Goal: Task Accomplishment & Management: Manage account settings

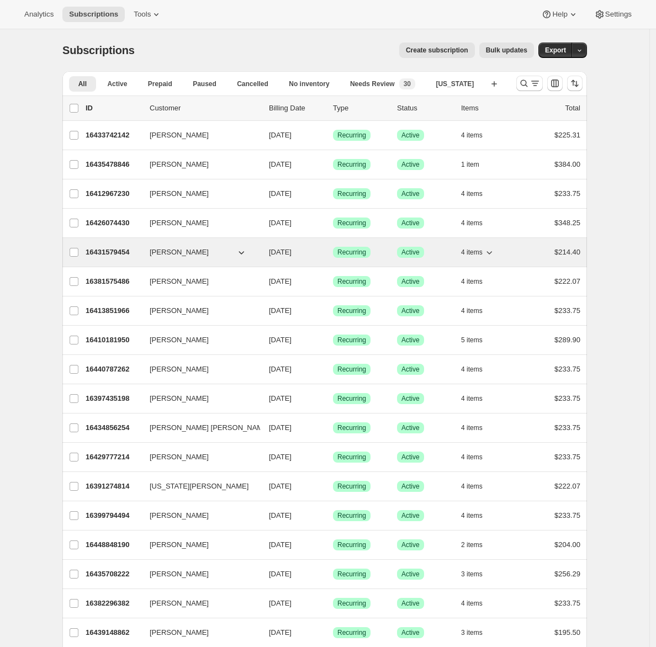
click at [128, 254] on p "16431579454" at bounding box center [113, 252] width 55 height 11
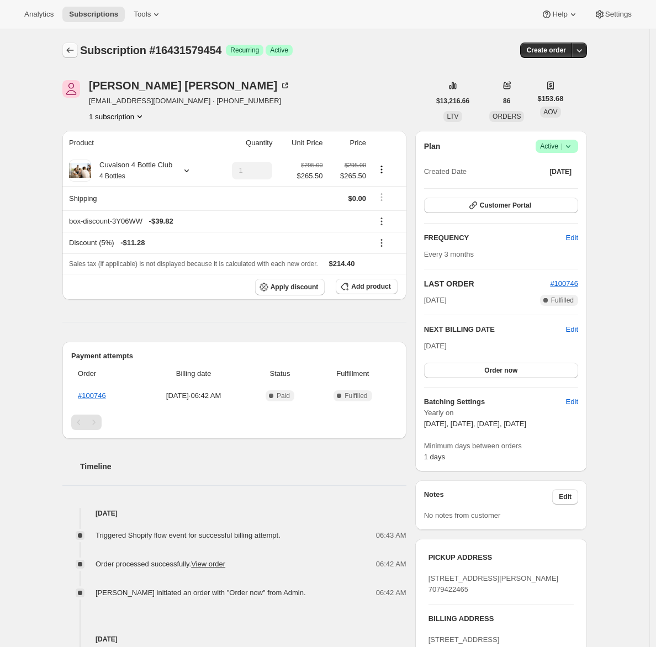
click at [76, 51] on icon "Subscriptions" at bounding box center [70, 50] width 11 height 11
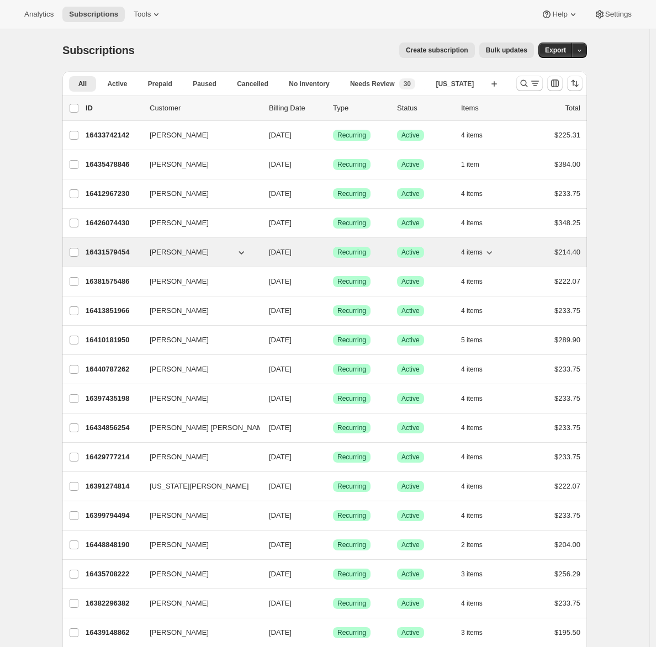
click at [118, 250] on p "16431579454" at bounding box center [113, 252] width 55 height 11
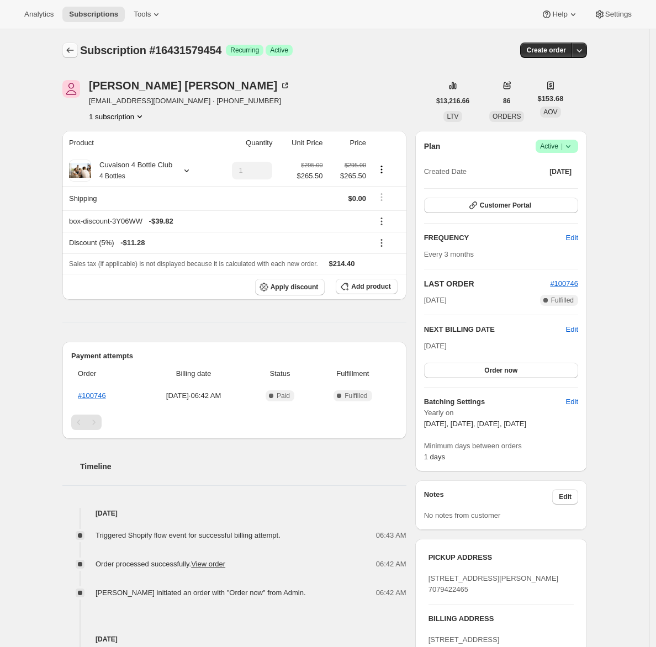
click at [73, 55] on icon "Subscriptions" at bounding box center [70, 50] width 11 height 11
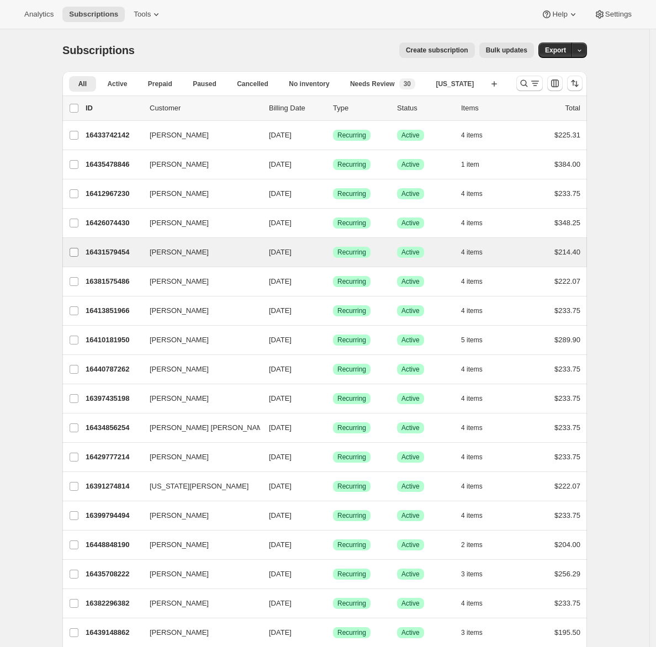
click at [78, 251] on input "Elizabeth Schatz" at bounding box center [74, 252] width 9 height 9
checkbox input "true"
click at [580, 109] on icon "button" at bounding box center [574, 108] width 11 height 11
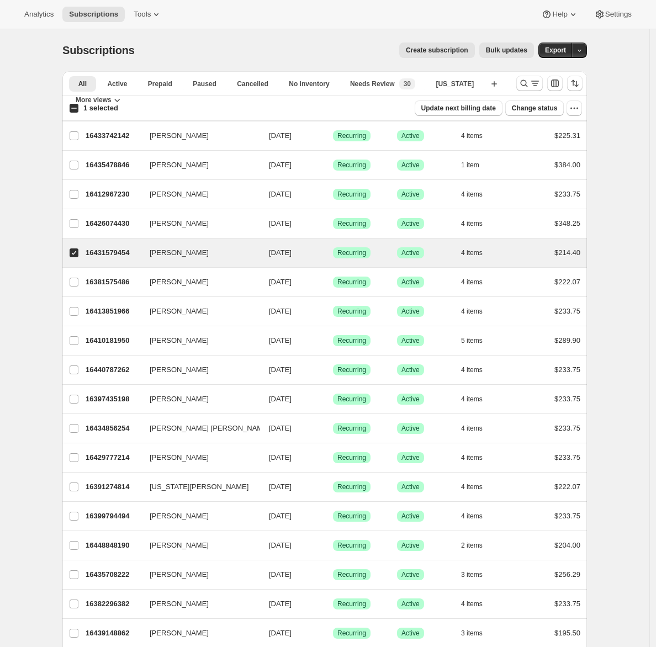
click at [534, 57] on div "Bulk updates" at bounding box center [506, 50] width 55 height 15
click at [549, 55] on button "Export" at bounding box center [555, 50] width 34 height 15
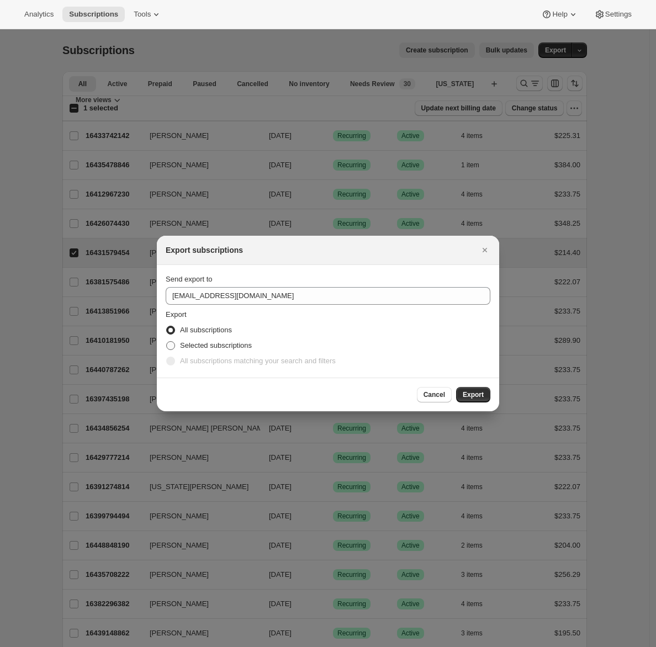
click at [189, 347] on span "Selected subscriptions" at bounding box center [216, 345] width 72 height 8
click at [167, 342] on input "Selected subscriptions" at bounding box center [166, 341] width 1 height 1
radio input "true"
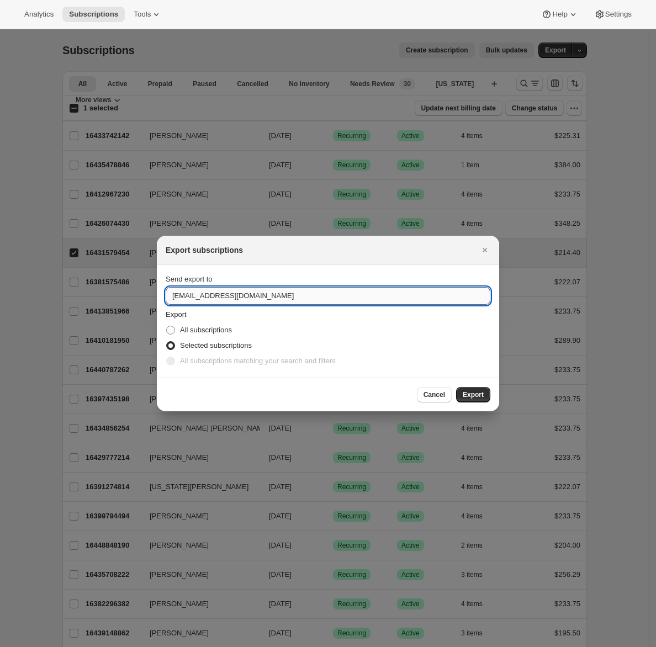
click at [230, 290] on input "concierge@tewines.com" at bounding box center [328, 296] width 325 height 18
type input "adrian@awtomic.com"
click at [479, 390] on span "Export" at bounding box center [473, 394] width 21 height 9
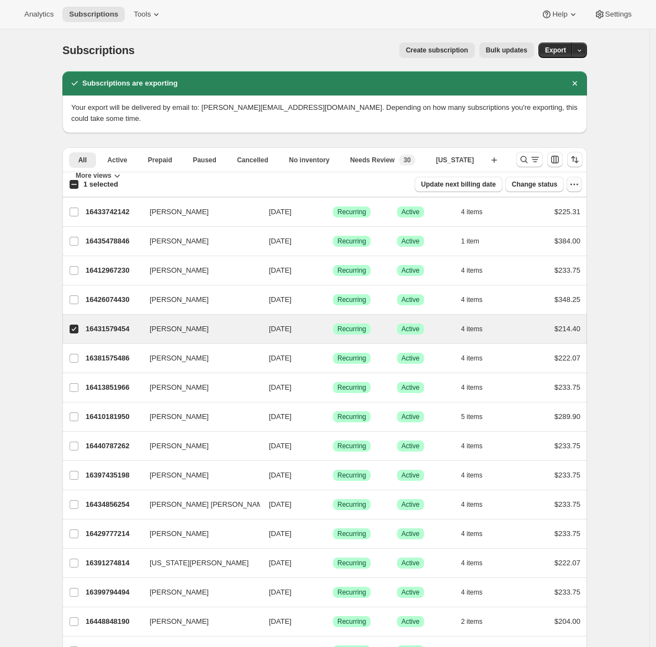
click at [576, 179] on icon "button" at bounding box center [574, 184] width 11 height 11
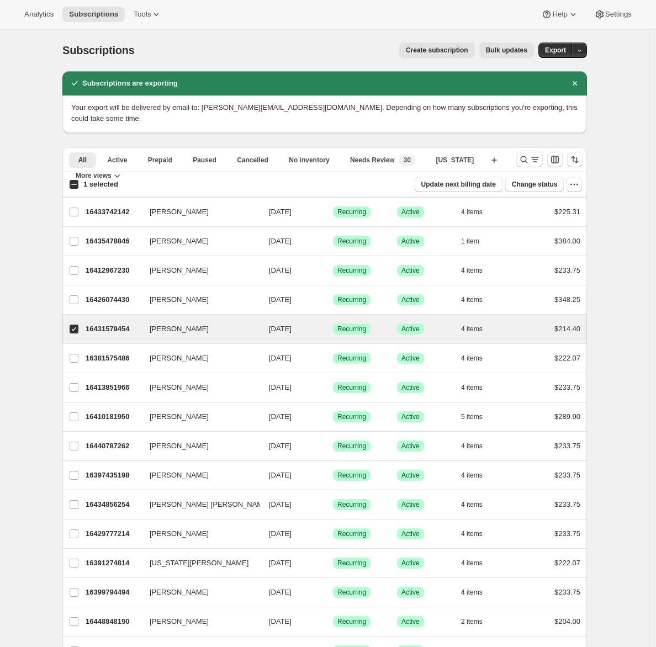
click at [78, 180] on input "1 selected" at bounding box center [74, 184] width 9 height 9
checkbox input "true"
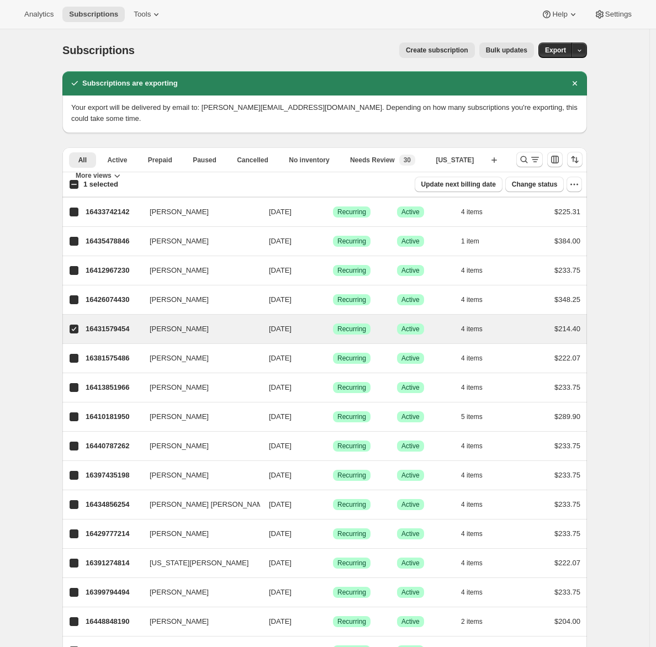
checkbox input "true"
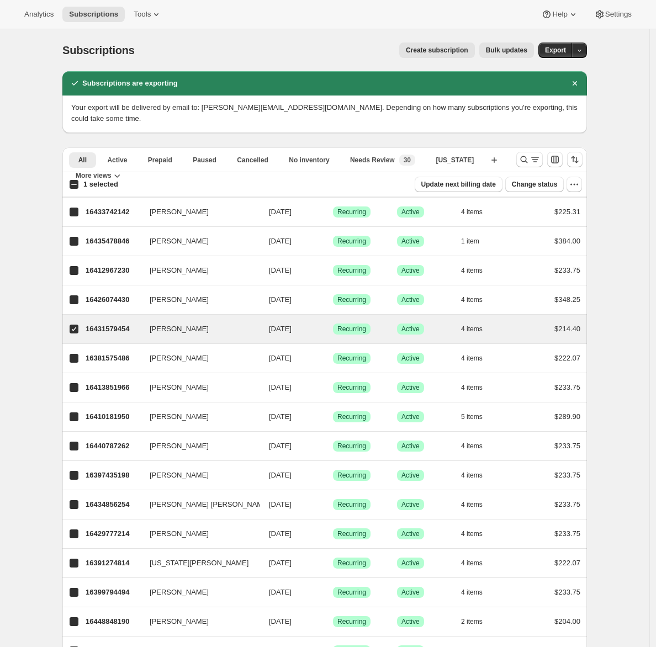
checkbox input "true"
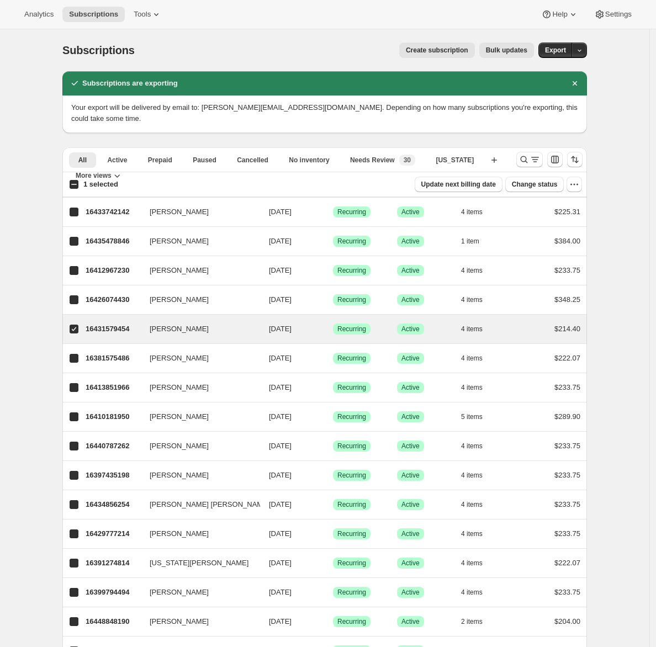
checkbox input "true"
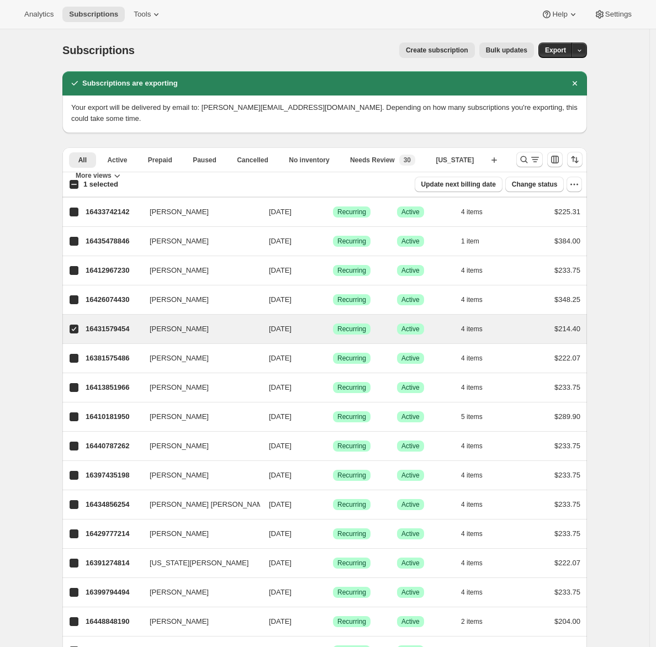
checkbox input "true"
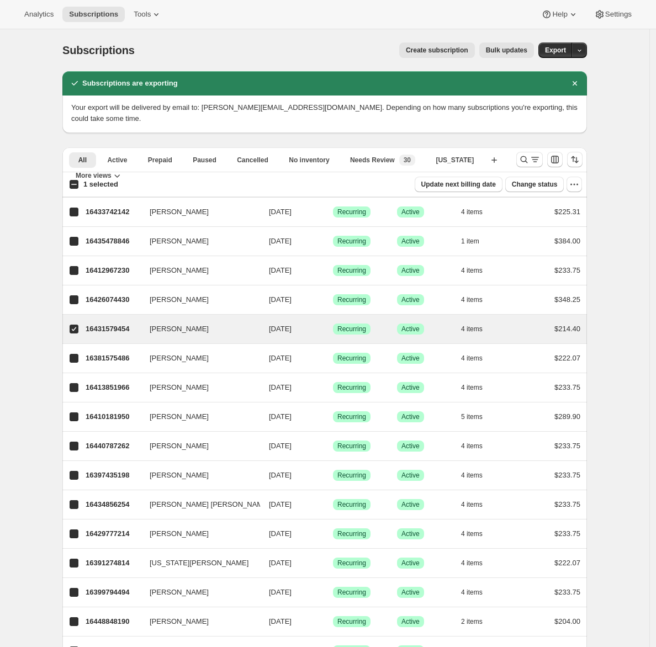
checkbox input "true"
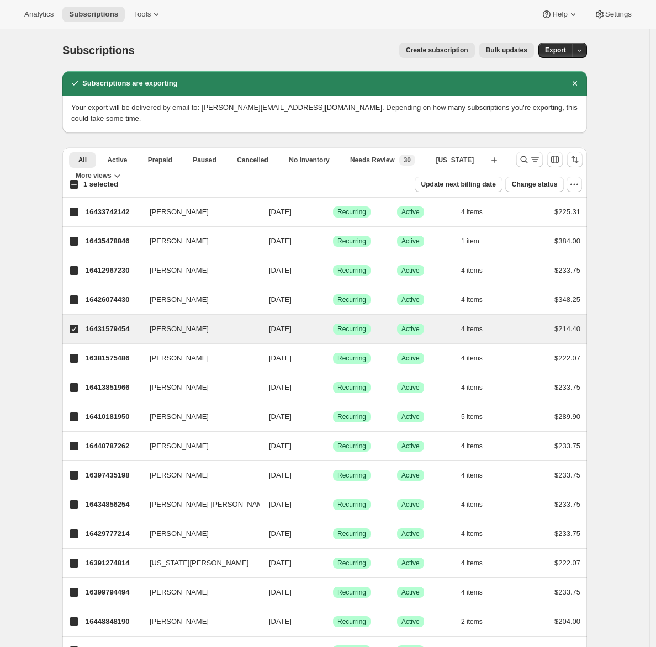
checkbox input "true"
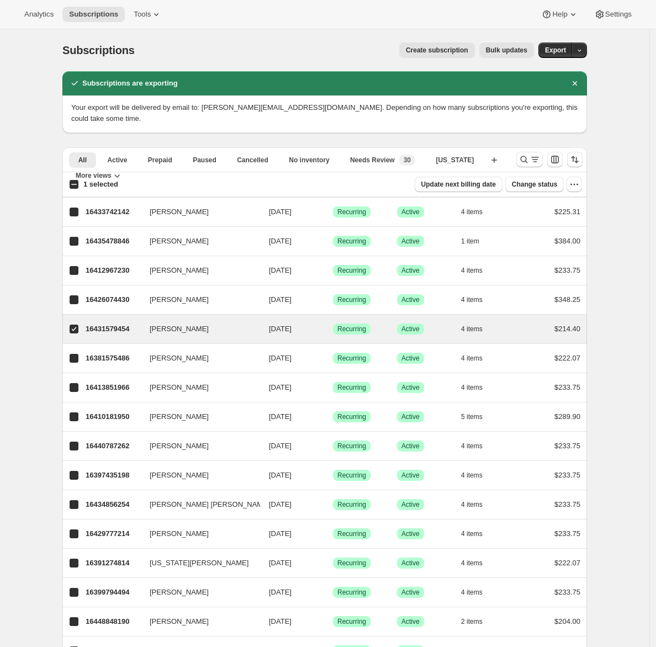
checkbox input "true"
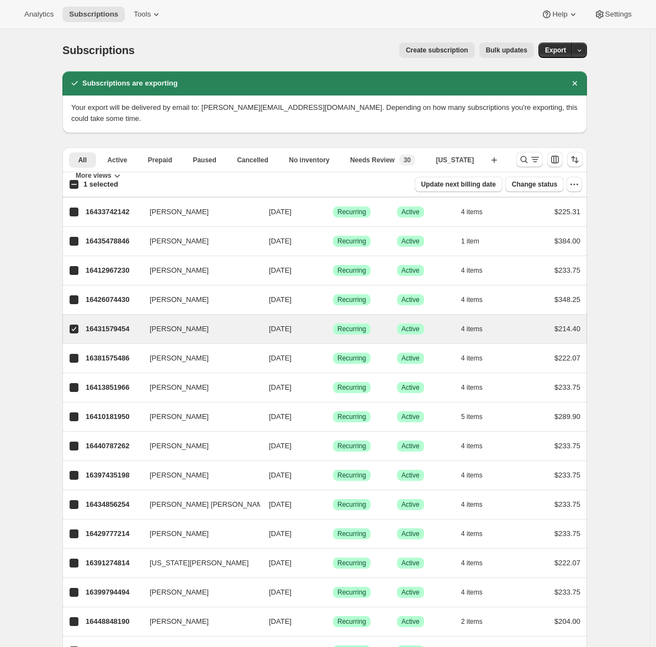
checkbox input "true"
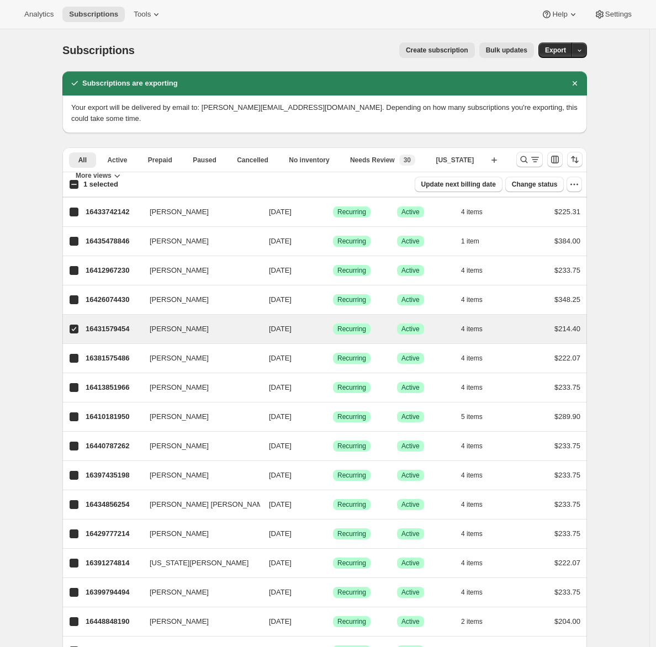
checkbox input "true"
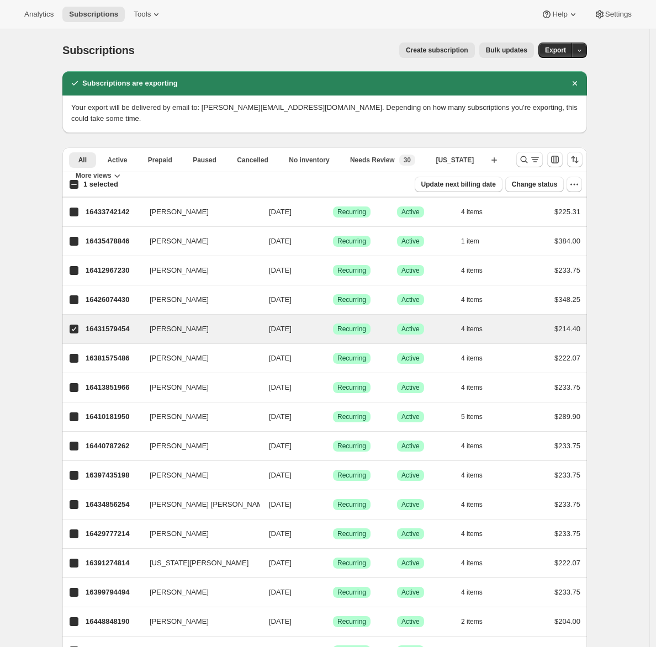
checkbox input "true"
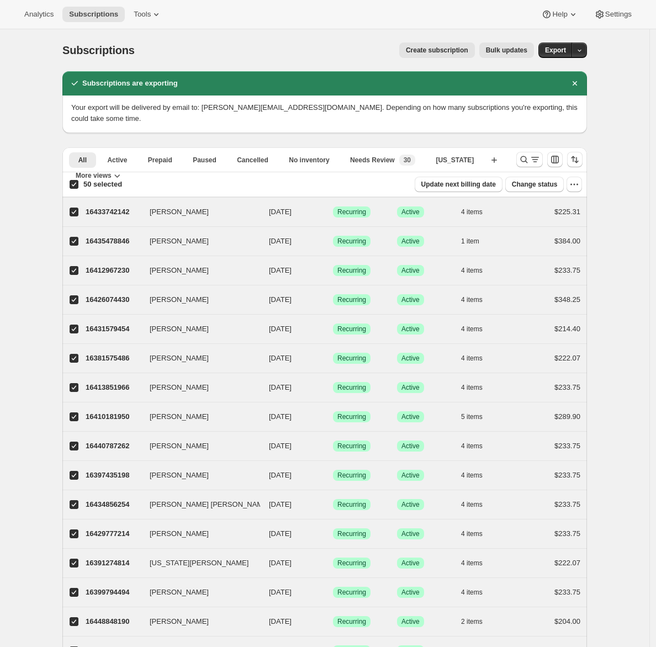
click at [78, 180] on input "50 selected" at bounding box center [74, 184] width 9 height 9
checkbox input "false"
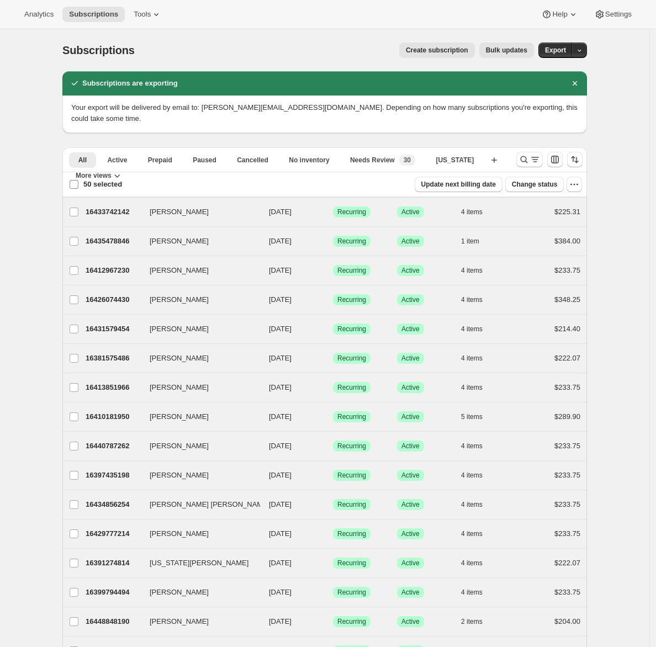
checkbox input "false"
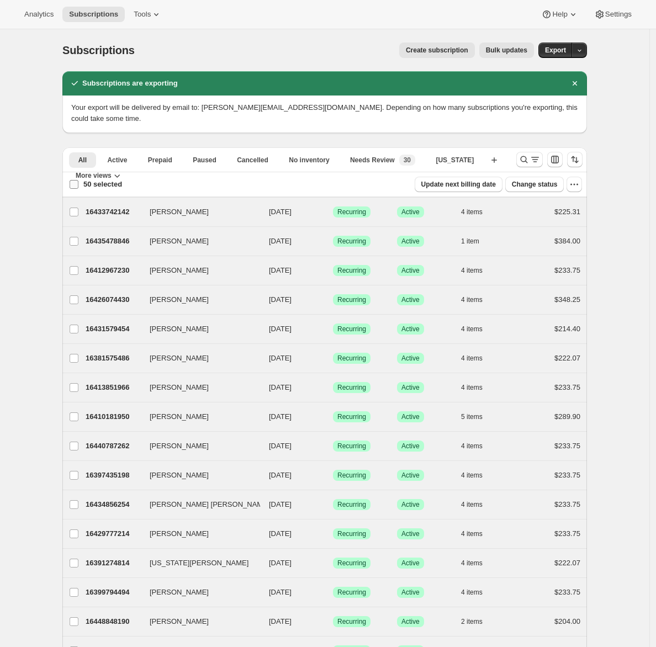
checkbox input "false"
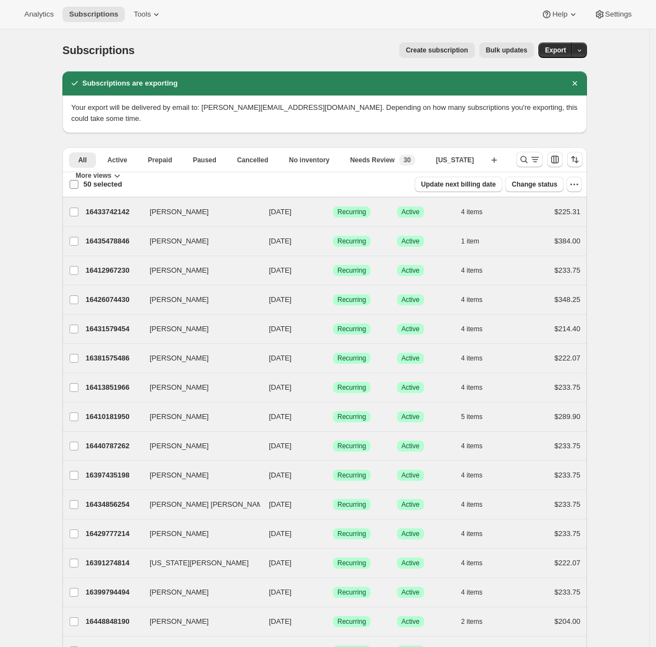
checkbox input "false"
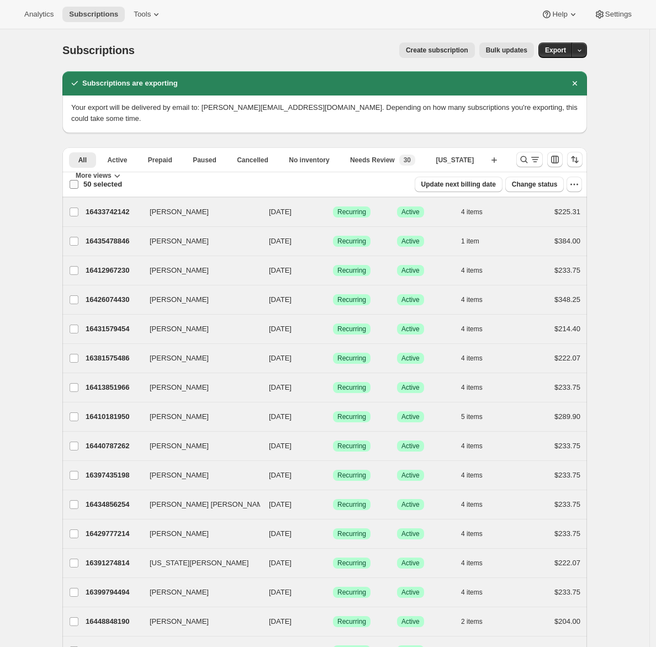
checkbox input "false"
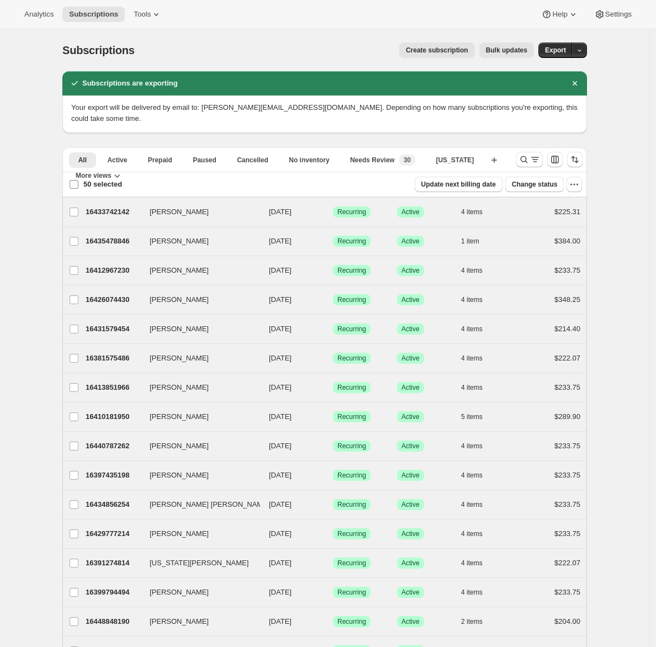
checkbox input "false"
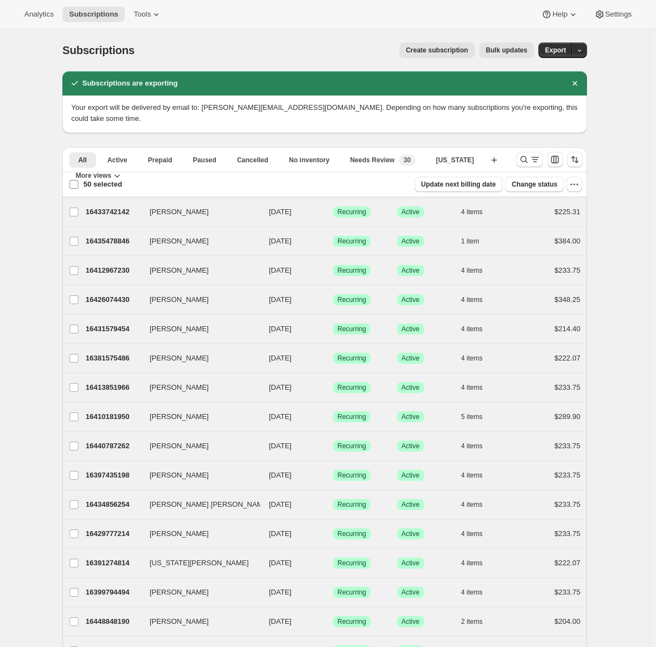
checkbox input "false"
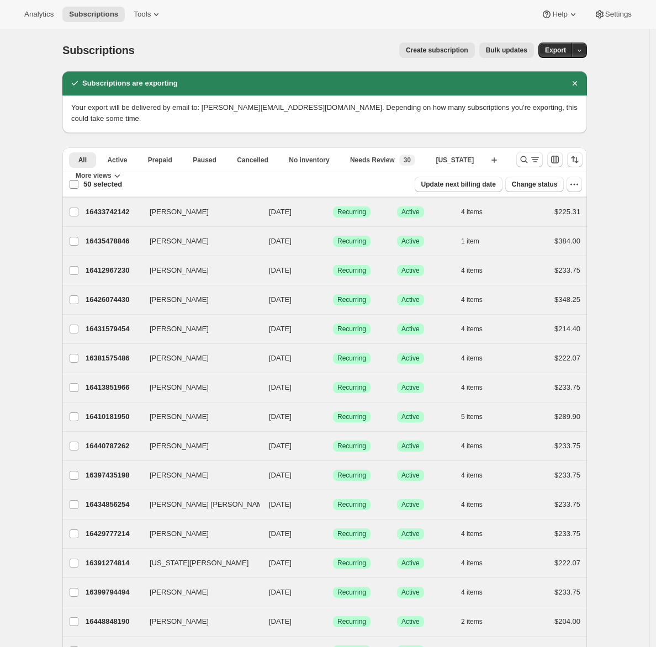
checkbox input "false"
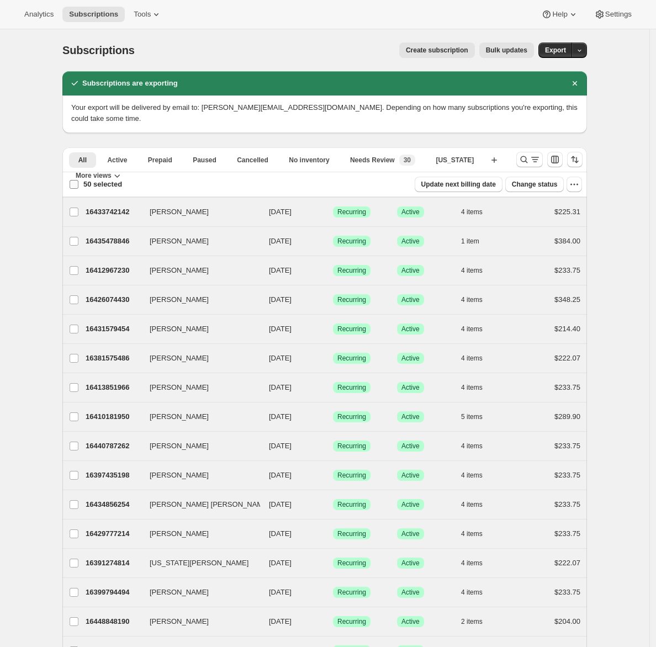
checkbox input "false"
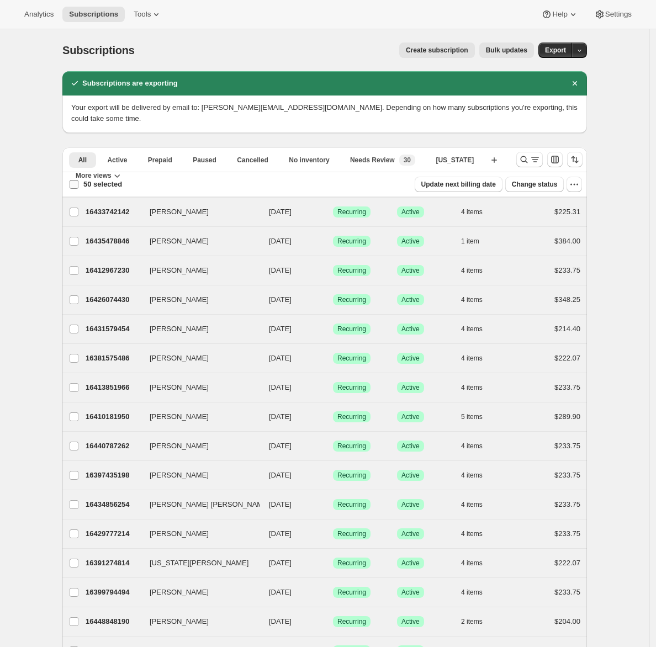
checkbox input "false"
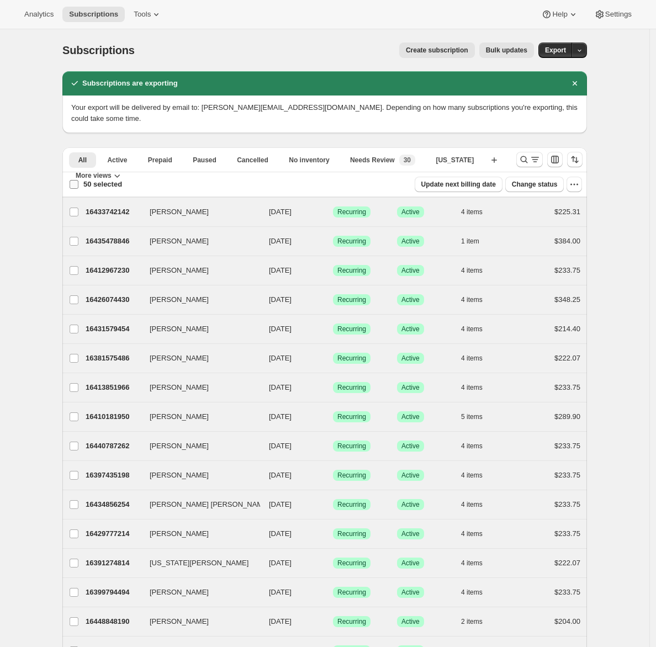
checkbox input "false"
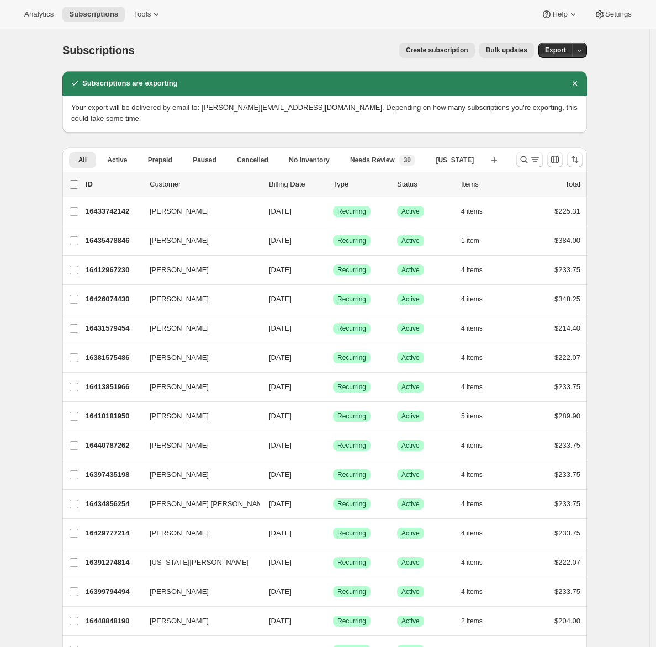
click at [76, 180] on input "0 selected" at bounding box center [74, 184] width 9 height 9
checkbox input "true"
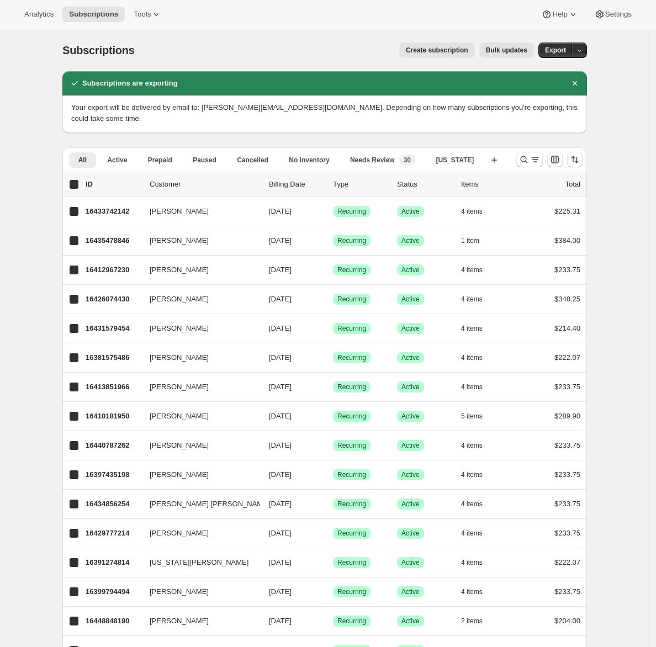
checkbox input "true"
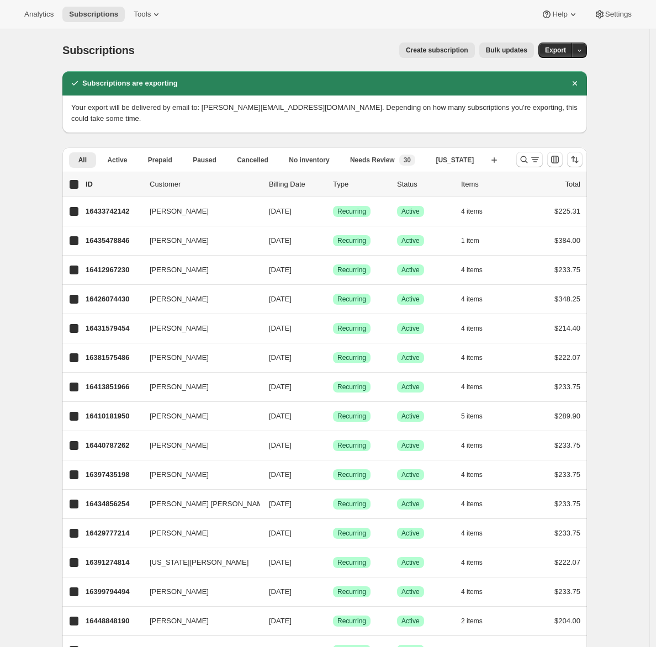
checkbox input "true"
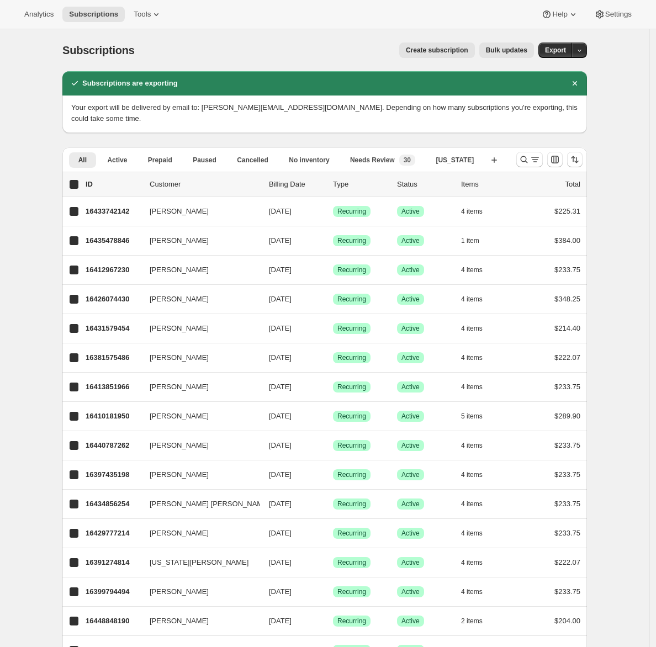
checkbox input "true"
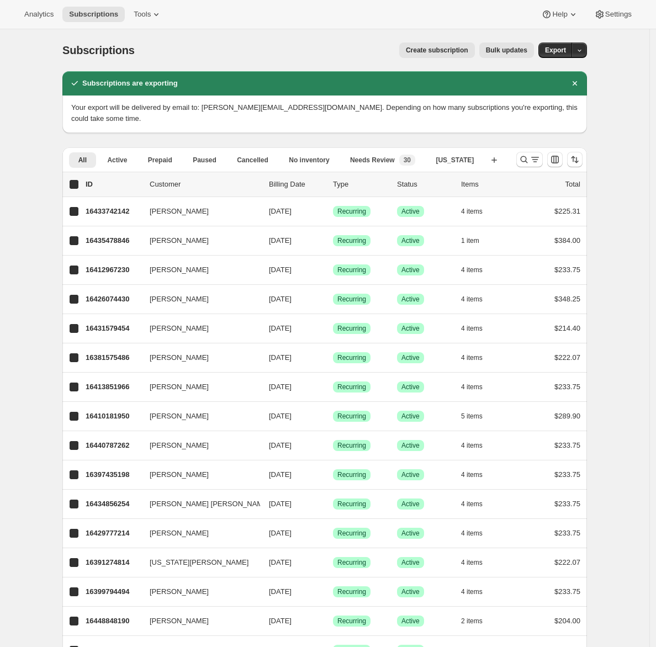
checkbox input "true"
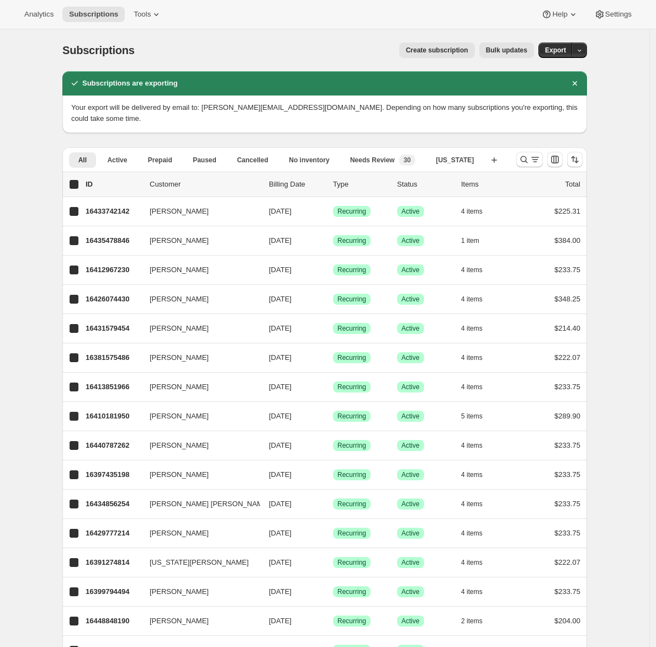
checkbox input "true"
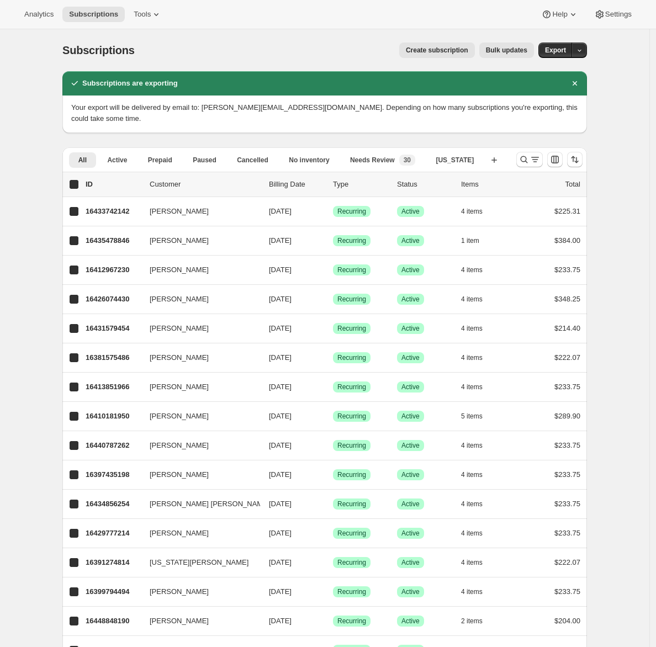
checkbox input "true"
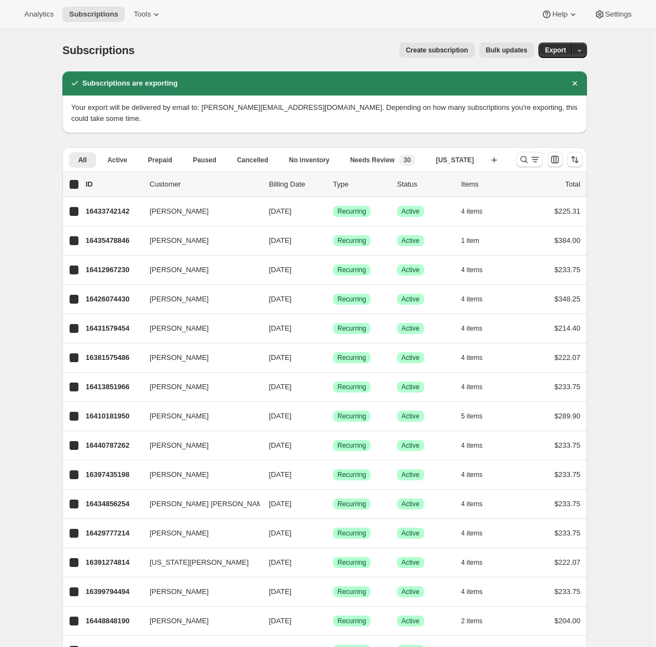
checkbox input "true"
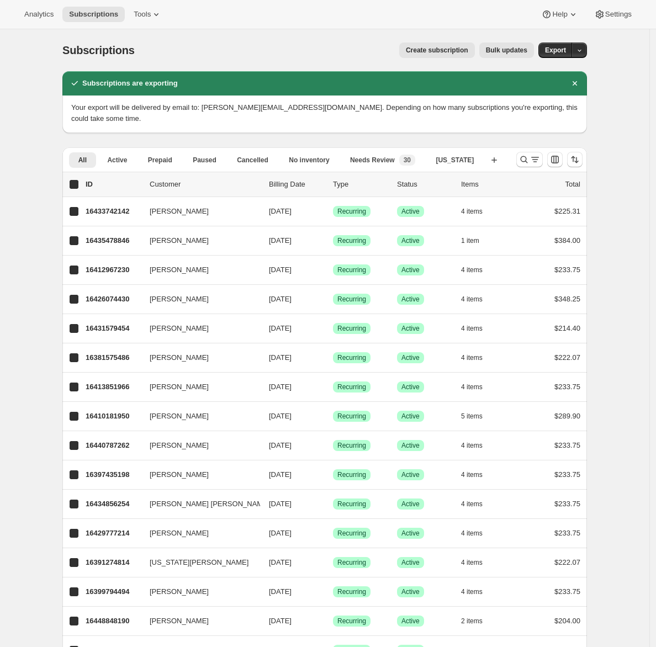
checkbox input "true"
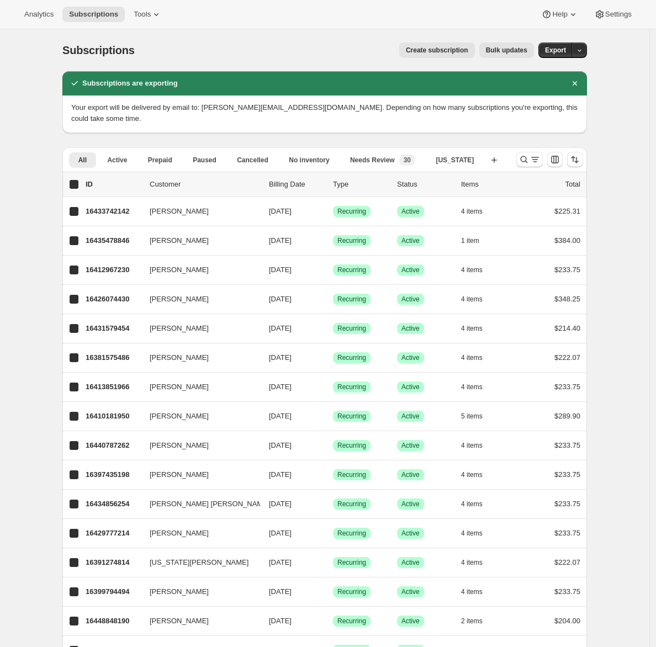
checkbox input "true"
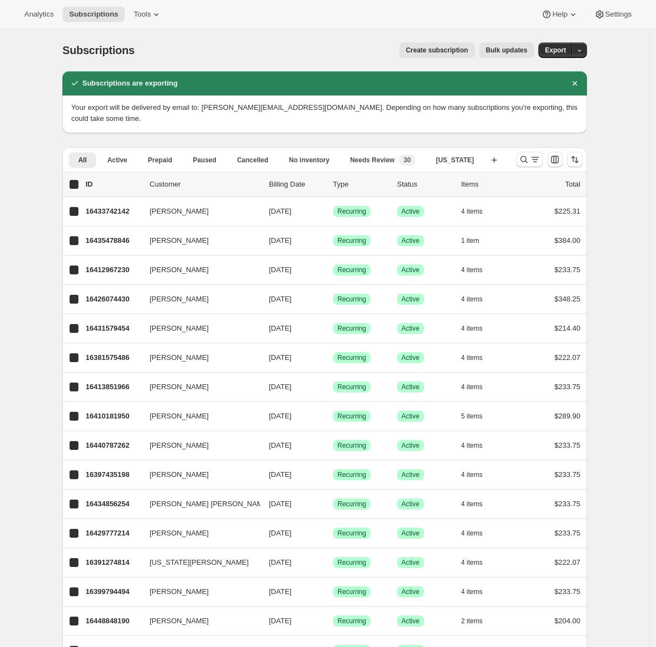
checkbox input "true"
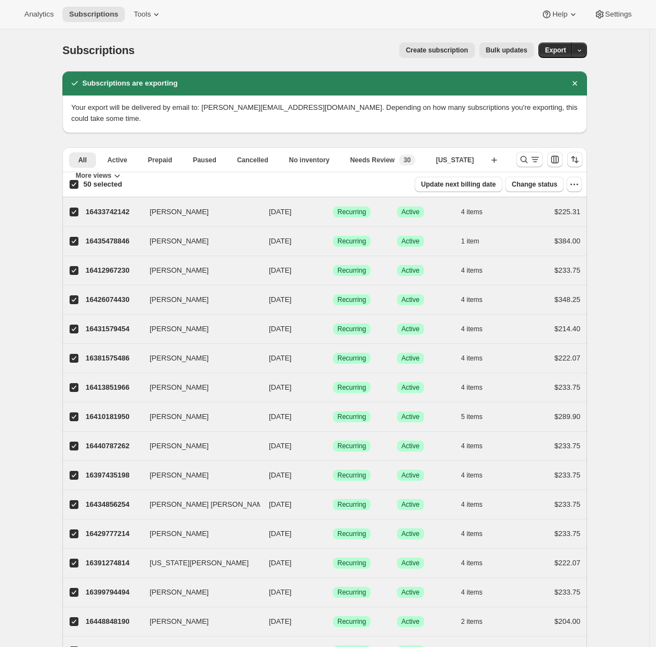
click at [77, 180] on input "50 selected" at bounding box center [74, 184] width 9 height 9
checkbox input "false"
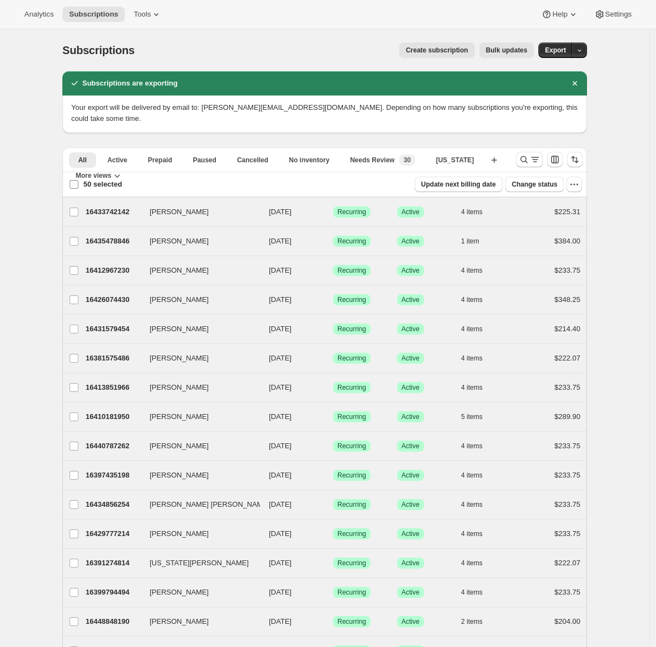
checkbox input "false"
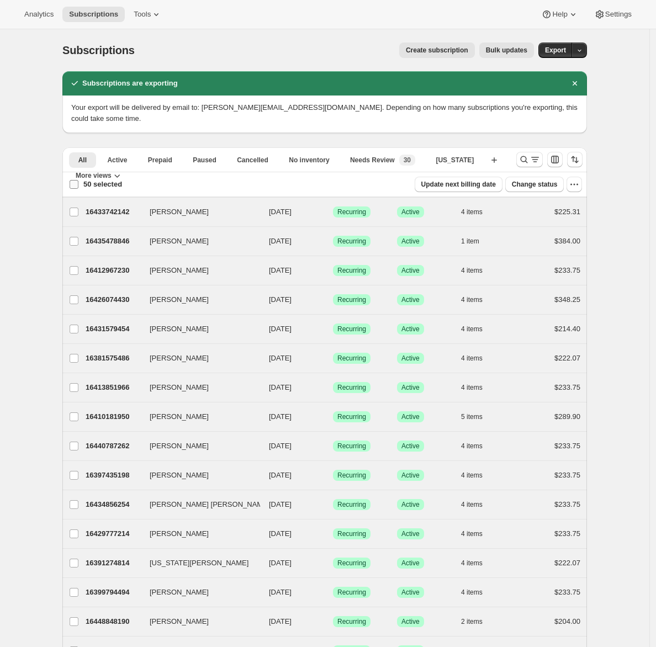
checkbox input "false"
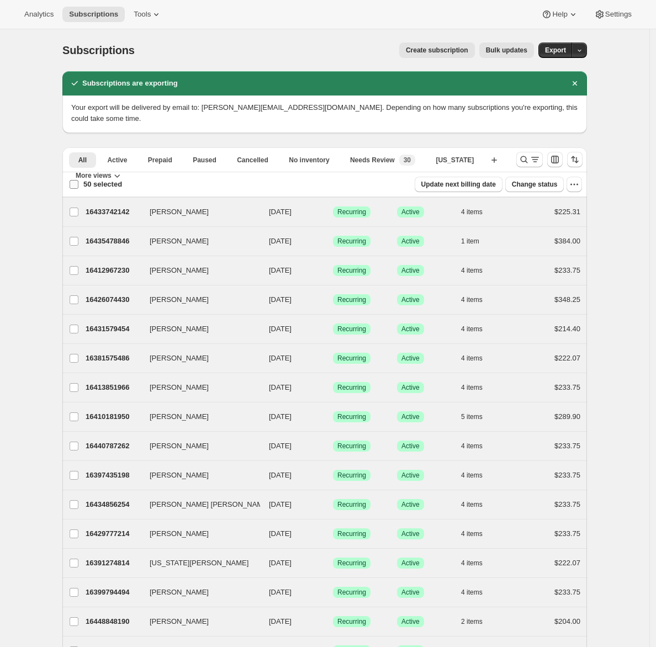
checkbox input "false"
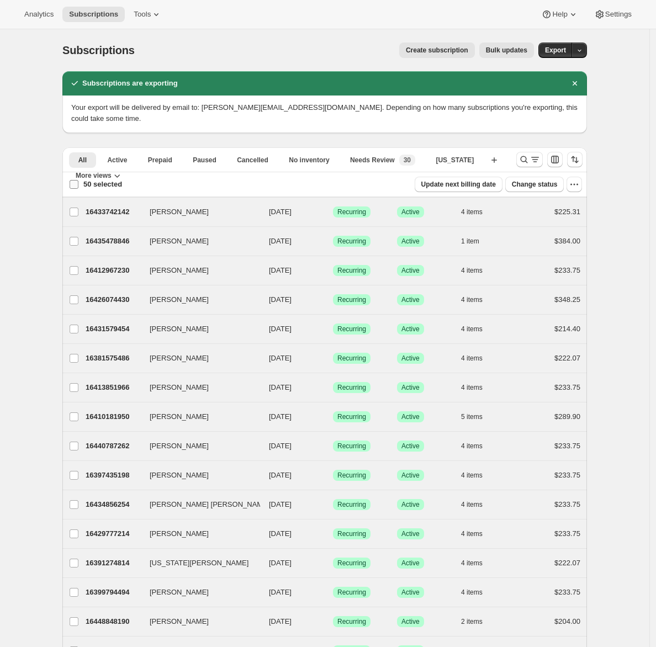
checkbox input "false"
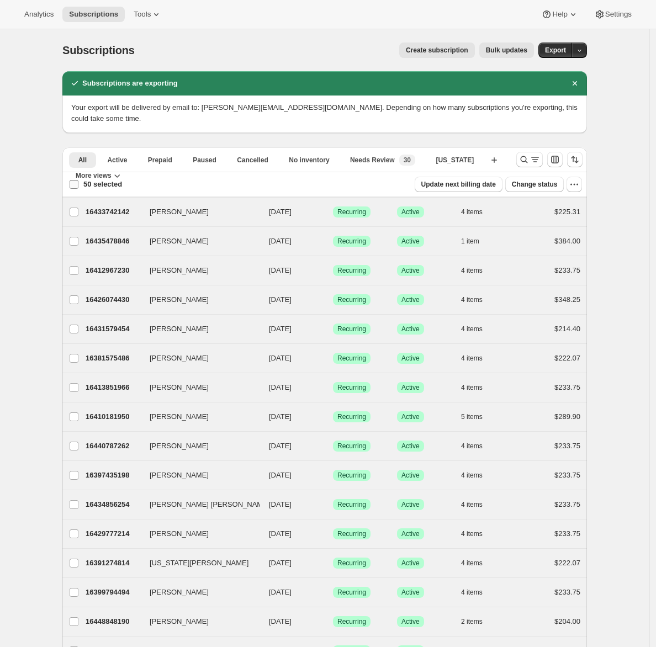
checkbox input "false"
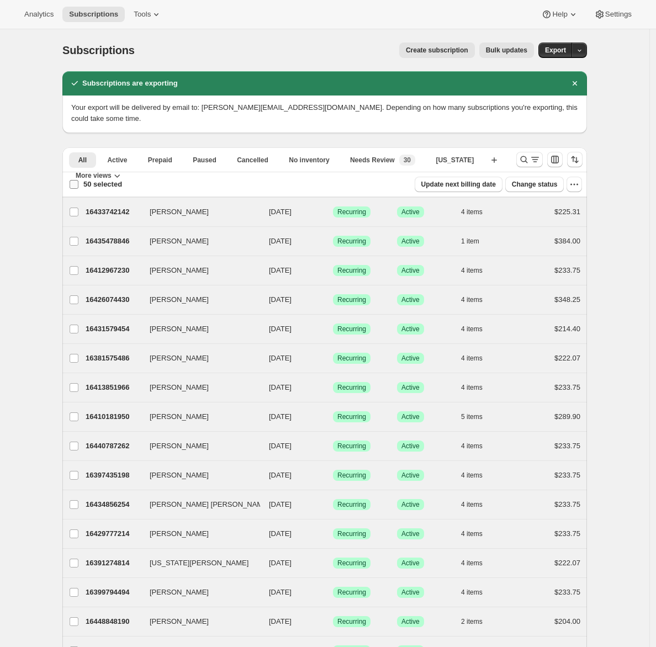
checkbox input "false"
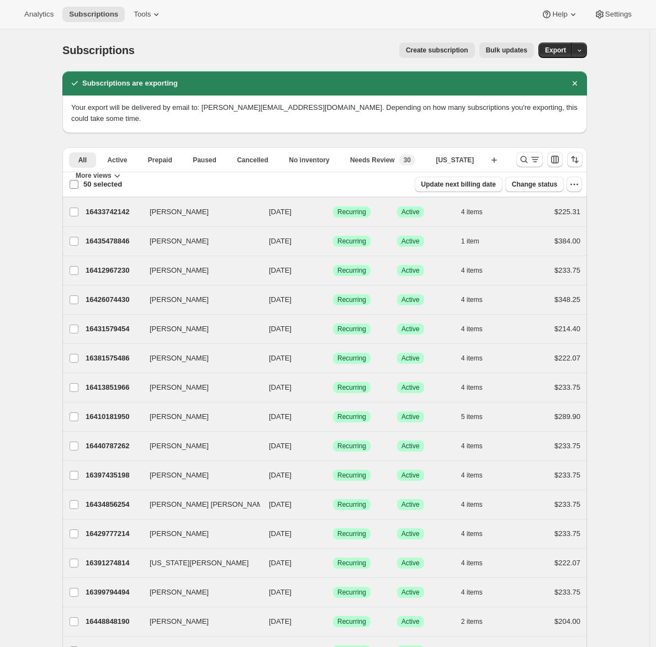
checkbox input "false"
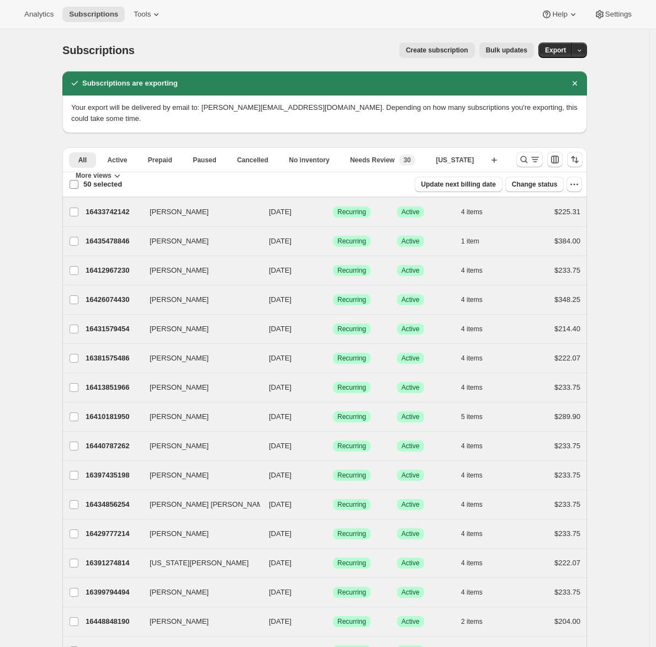
checkbox input "false"
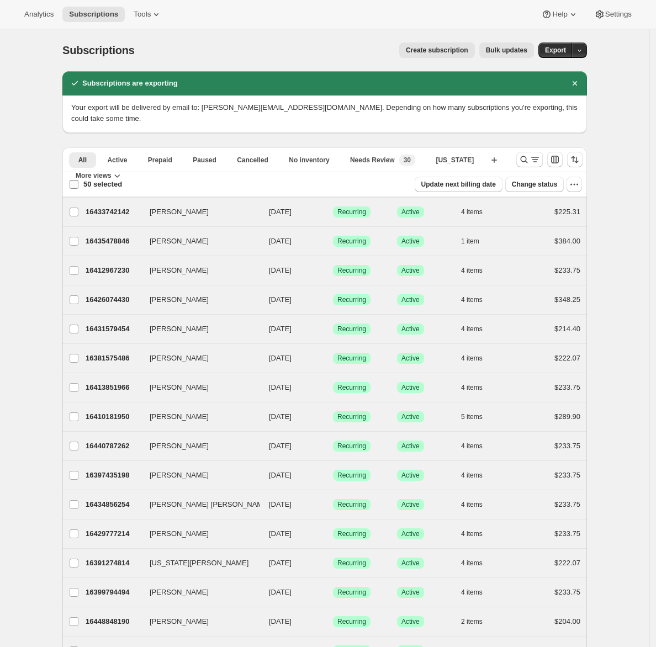
checkbox input "false"
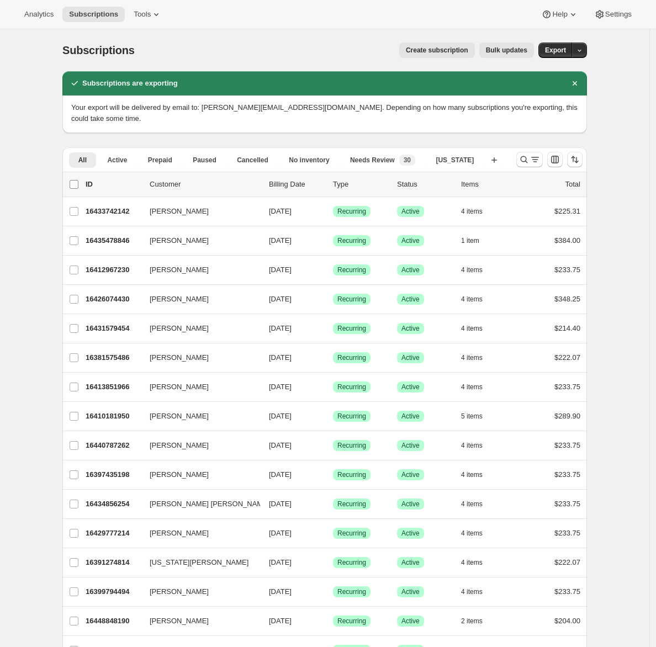
click at [77, 180] on input "0 selected" at bounding box center [74, 184] width 9 height 9
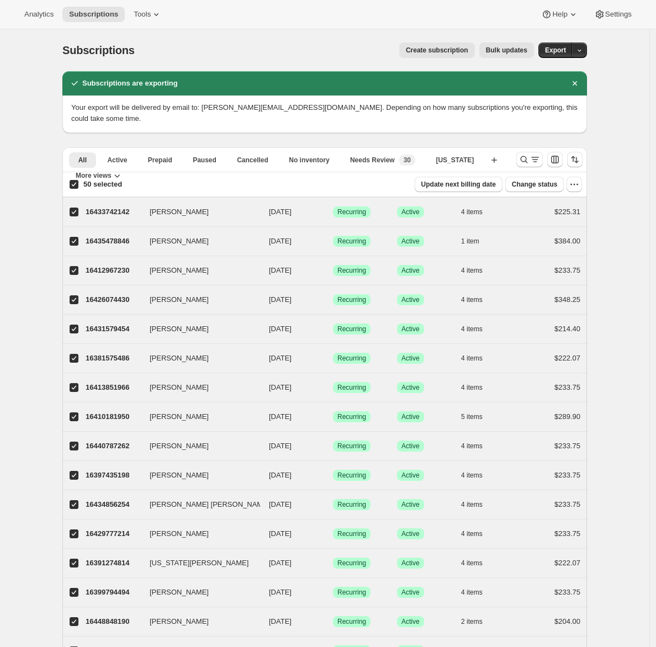
click at [77, 180] on input "50 selected" at bounding box center [74, 184] width 9 height 9
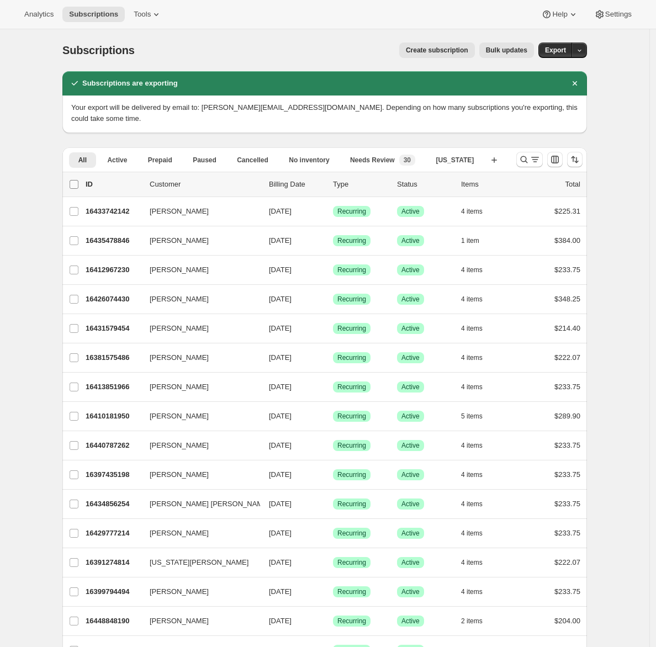
click at [77, 180] on input "0 selected" at bounding box center [74, 184] width 9 height 9
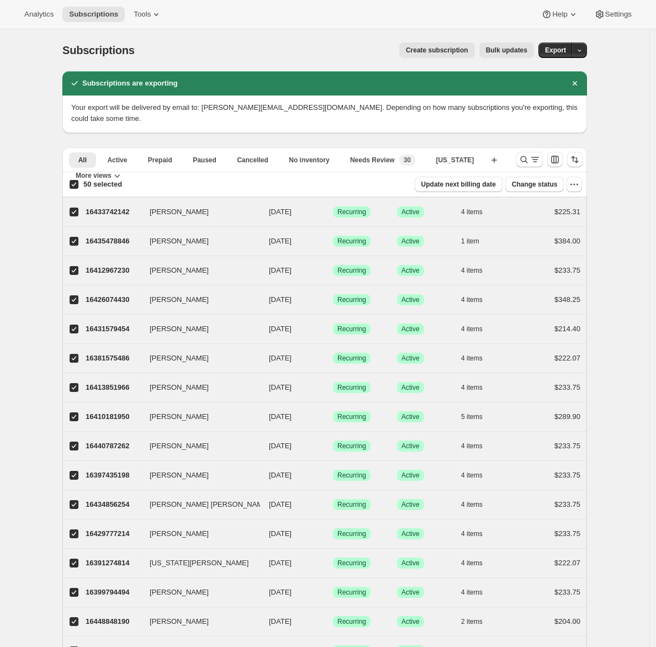
click at [77, 180] on input "50 selected" at bounding box center [74, 184] width 9 height 9
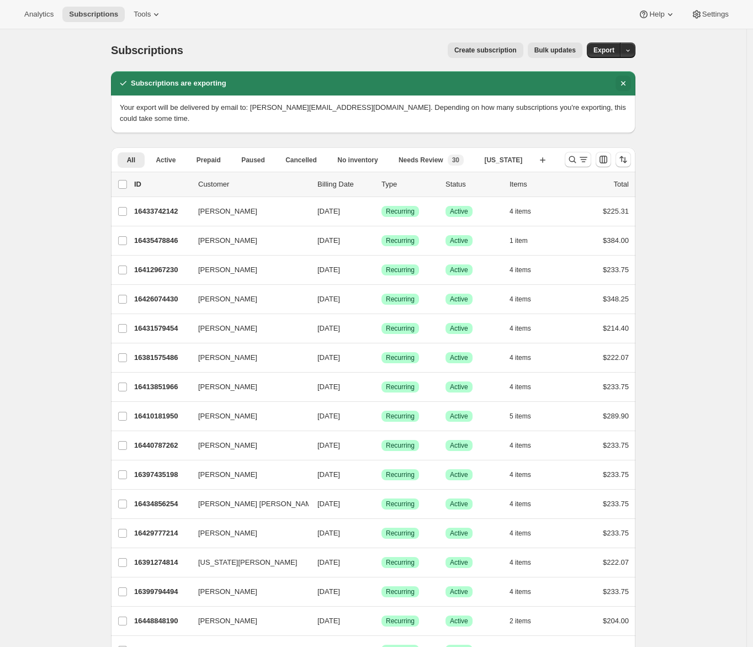
click at [629, 78] on icon "Dismiss notification" at bounding box center [623, 83] width 11 height 11
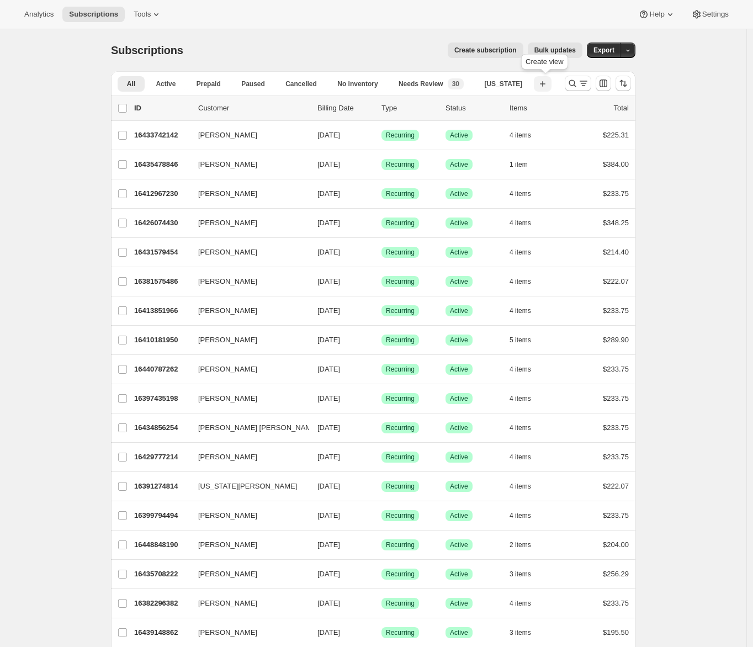
click at [548, 87] on icon "button" at bounding box center [542, 83] width 11 height 11
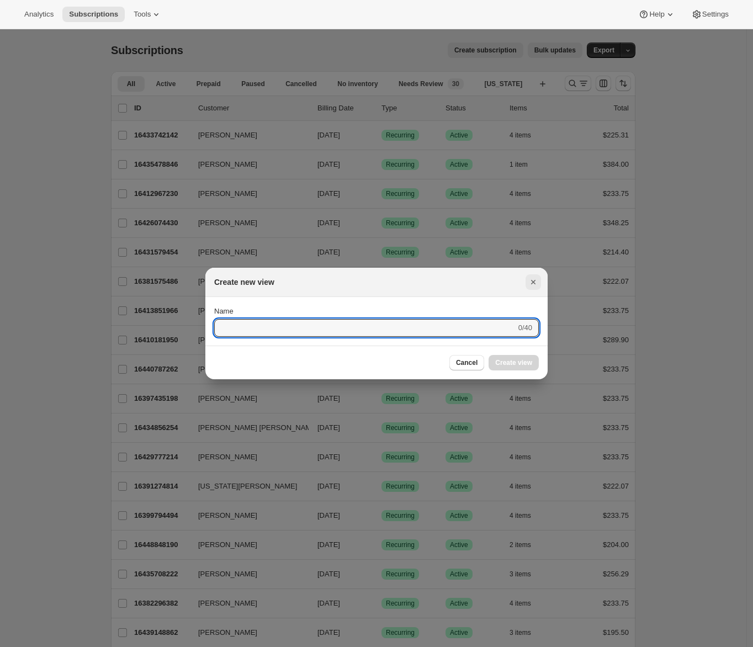
click at [528, 282] on icon "Close" at bounding box center [533, 282] width 11 height 11
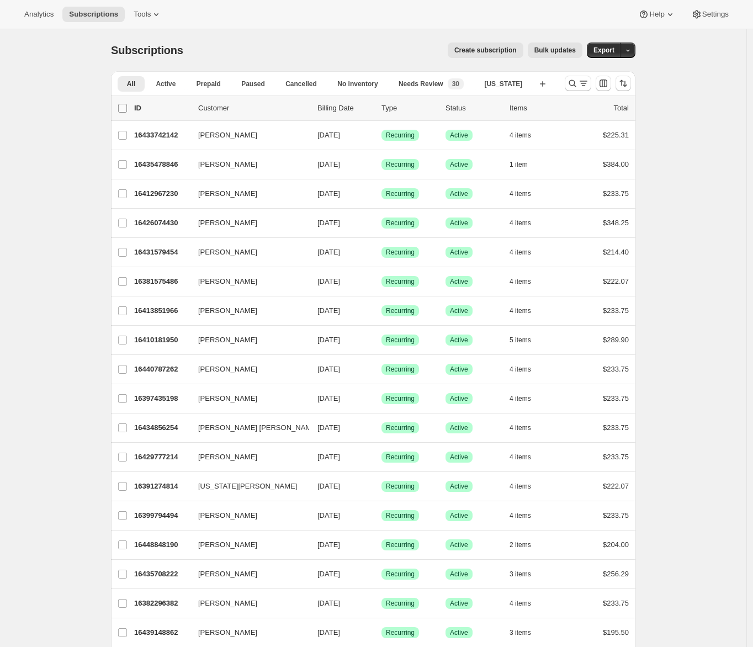
click at [125, 109] on input "0 selected" at bounding box center [122, 108] width 9 height 9
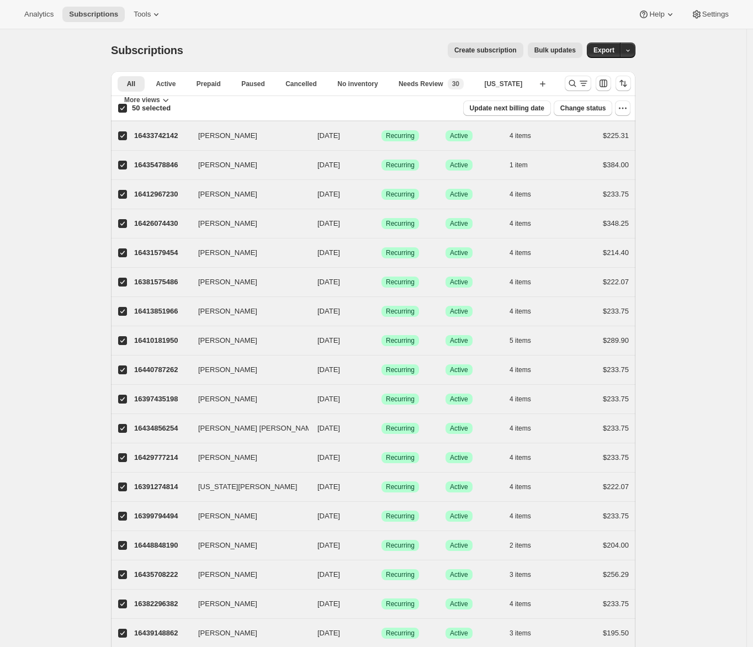
click at [125, 109] on input "50 selected" at bounding box center [122, 108] width 9 height 9
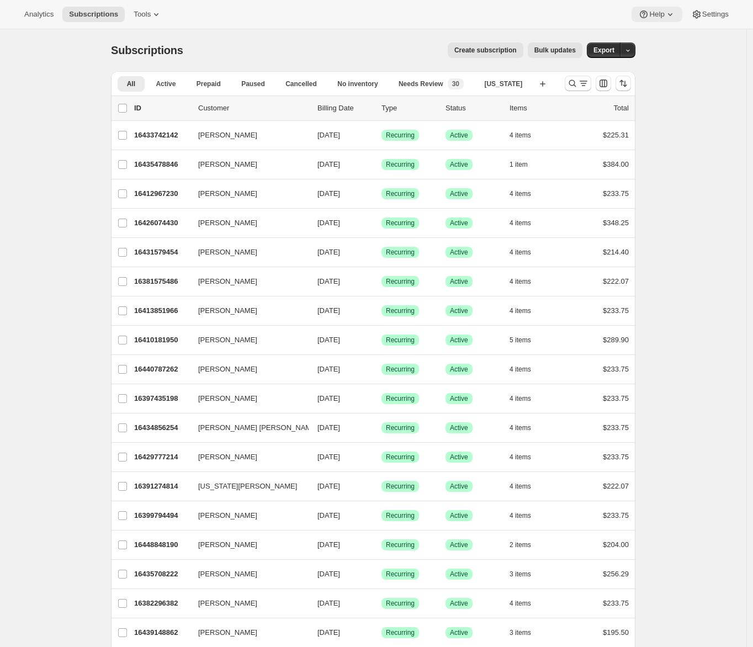
click at [655, 11] on span "Help" at bounding box center [656, 14] width 15 height 9
click at [662, 72] on span "Contact us" at bounding box center [651, 75] width 34 height 8
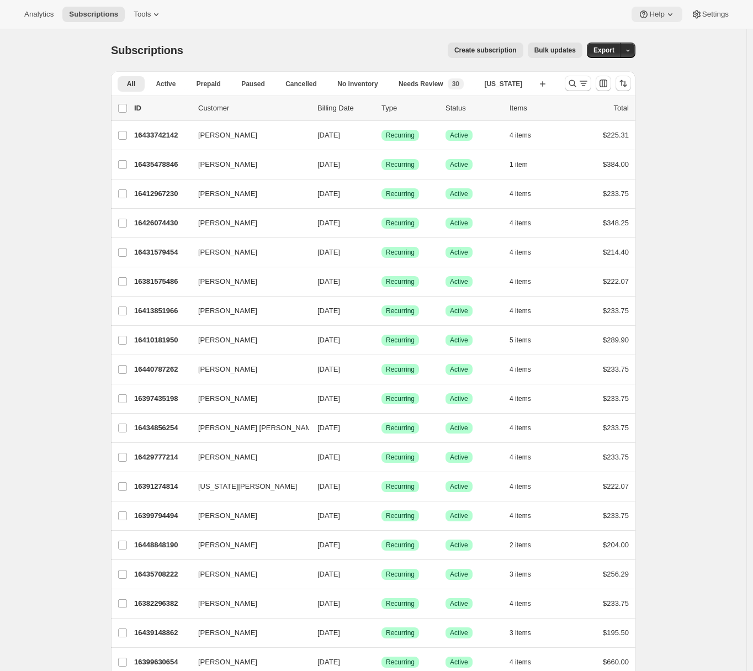
click at [662, 13] on icon at bounding box center [670, 14] width 11 height 11
click at [659, 34] on span "Setup guide" at bounding box center [653, 37] width 38 height 8
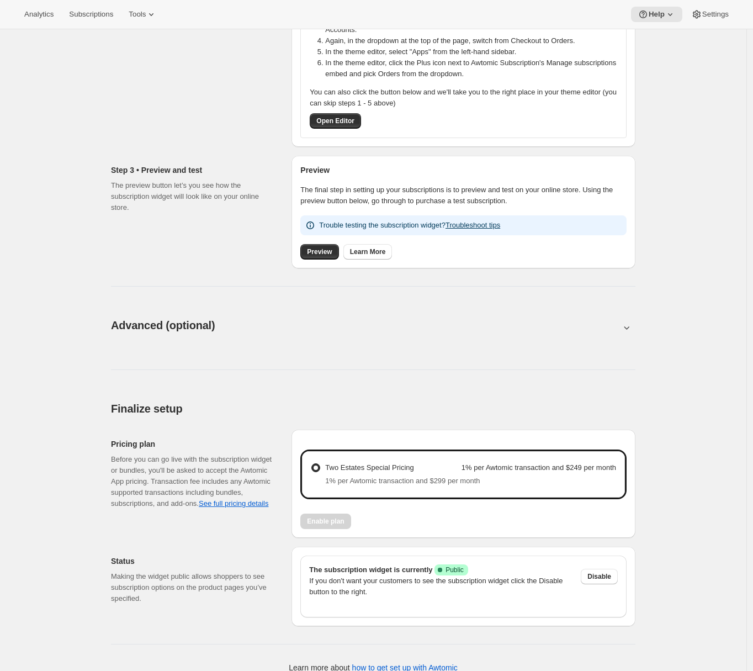
scroll to position [322, 0]
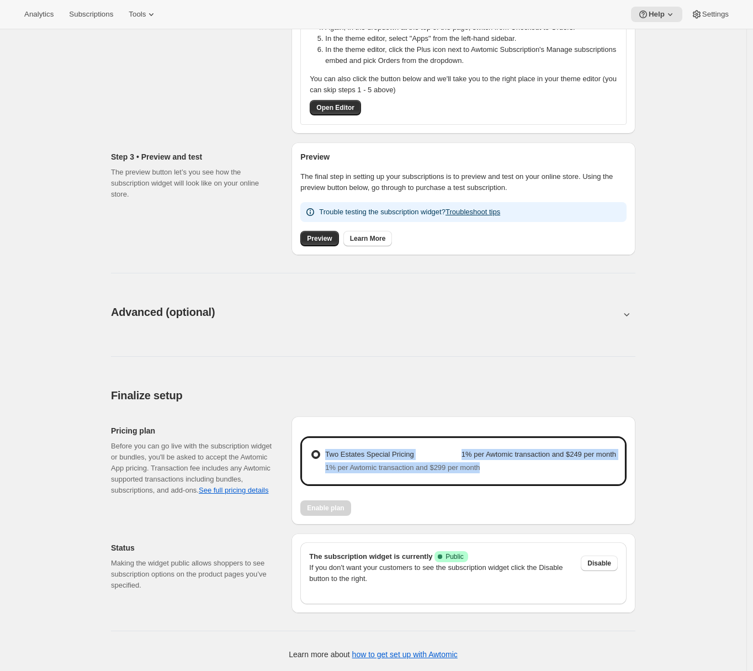
drag, startPoint x: 509, startPoint y: 466, endPoint x: 327, endPoint y: 454, distance: 182.6
click at [327, 454] on div "Two Estates Special Pricing 1% per Awtomic transaction and $249 per month 1% pe…" at bounding box center [463, 460] width 305 height 27
click at [270, 467] on div "Before you can go live with the subscription widget or bundles, you'll be asked…" at bounding box center [192, 468] width 163 height 55
drag, startPoint x: 534, startPoint y: 467, endPoint x: 324, endPoint y: 448, distance: 210.6
click at [324, 448] on div "Two Estates Special Pricing 1% per Awtomic transaction and $249 per month 1% pe…" at bounding box center [463, 460] width 305 height 27
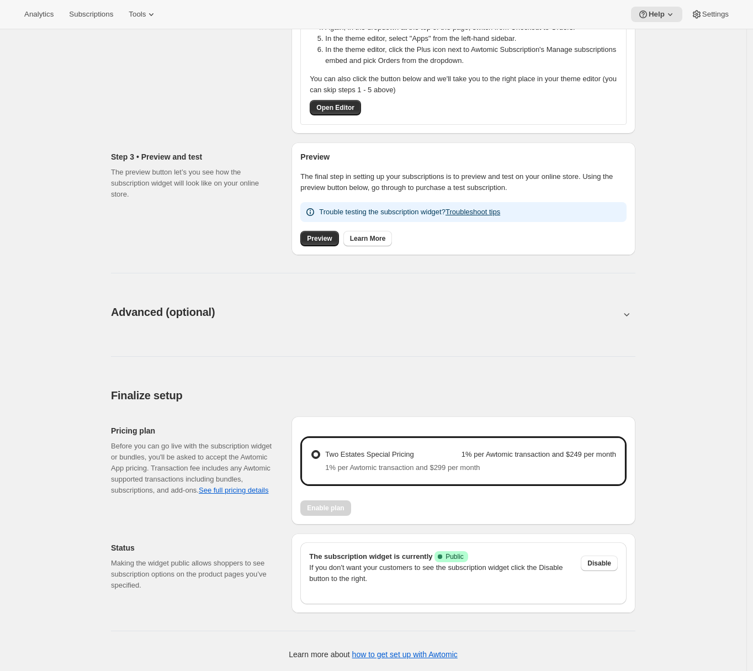
click at [238, 453] on div "Before you can go live with the subscription widget or bundles, you'll be asked…" at bounding box center [192, 468] width 163 height 55
drag, startPoint x: 532, startPoint y: 470, endPoint x: 318, endPoint y: 458, distance: 214.6
click at [318, 458] on div "Two Estates Special Pricing 1% per Awtomic transaction and $249 per month 1% pe…" at bounding box center [463, 460] width 305 height 27
click at [260, 468] on div "Before you can go live with the subscription widget or bundles, you'll be asked…" at bounding box center [192, 468] width 163 height 55
click at [655, 475] on div "Basic setup. This page is ready Basic setup Step 1 • Create subscription plan S…" at bounding box center [373, 189] width 747 height 964
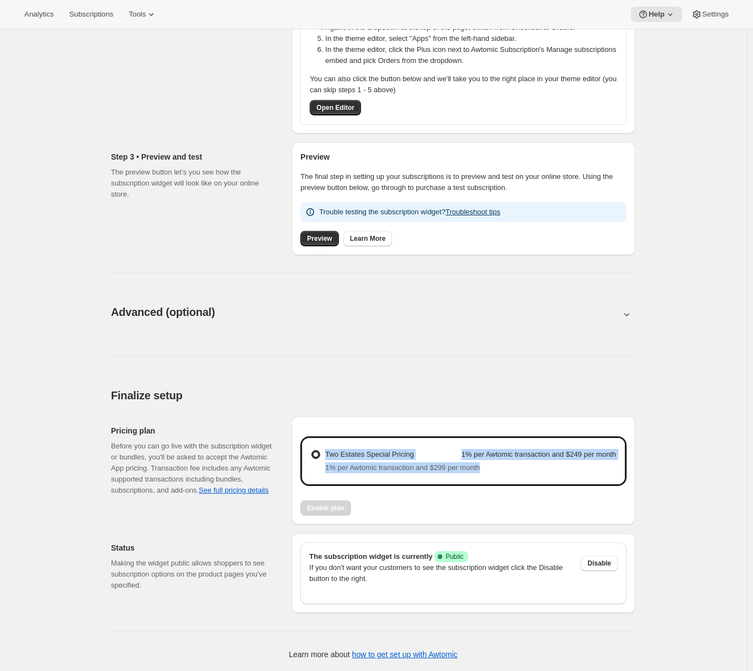
drag, startPoint x: 573, startPoint y: 480, endPoint x: 314, endPoint y: 452, distance: 261.1
click at [314, 452] on div "Two Estates Special Pricing 1% per Awtomic transaction and $249 per month 1% pe…" at bounding box center [463, 461] width 323 height 46
click at [118, 453] on div "Before you can go live with the subscription widget or bundles, you'll be asked…" at bounding box center [192, 468] width 163 height 55
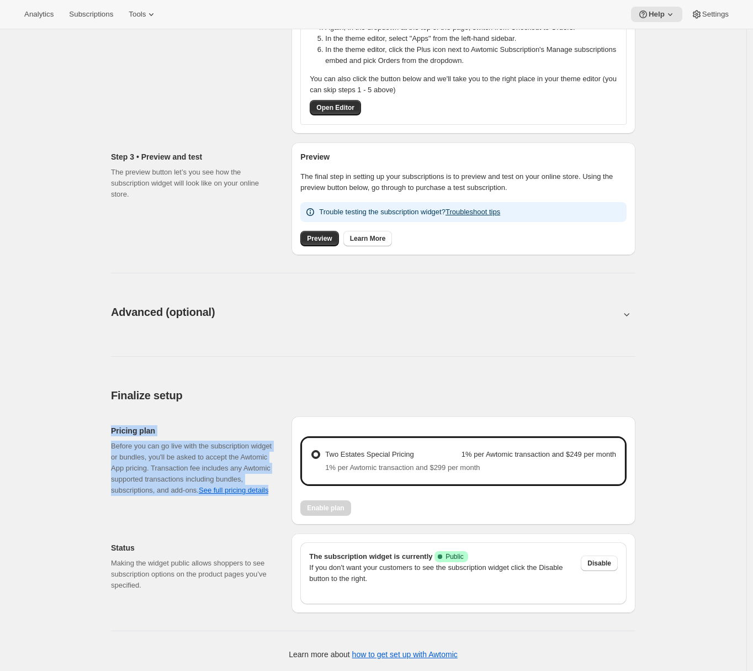
drag, startPoint x: 113, startPoint y: 429, endPoint x: 212, endPoint y: 499, distance: 121.2
click at [213, 500] on div "Pricing plan Before you can go live with the subscription widget or bundles, yo…" at bounding box center [368, 466] width 533 height 117
click at [191, 482] on div "Before you can go live with the subscription widget or bundles, you'll be asked…" at bounding box center [192, 468] width 163 height 55
drag, startPoint x: 116, startPoint y: 431, endPoint x: 237, endPoint y: 488, distance: 134.4
click at [237, 488] on div "Pricing plan Before you can go live with the subscription widget or bundles, yo…" at bounding box center [192, 460] width 163 height 71
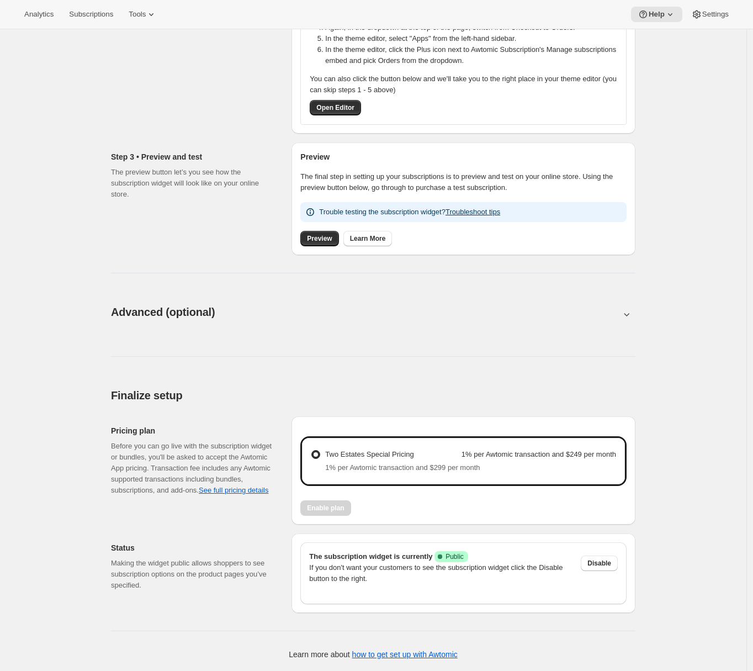
click at [103, 452] on div "Finalize setup. This page is ready Finalize setup Pricing plan Before you can g…" at bounding box center [373, 522] width 551 height 297
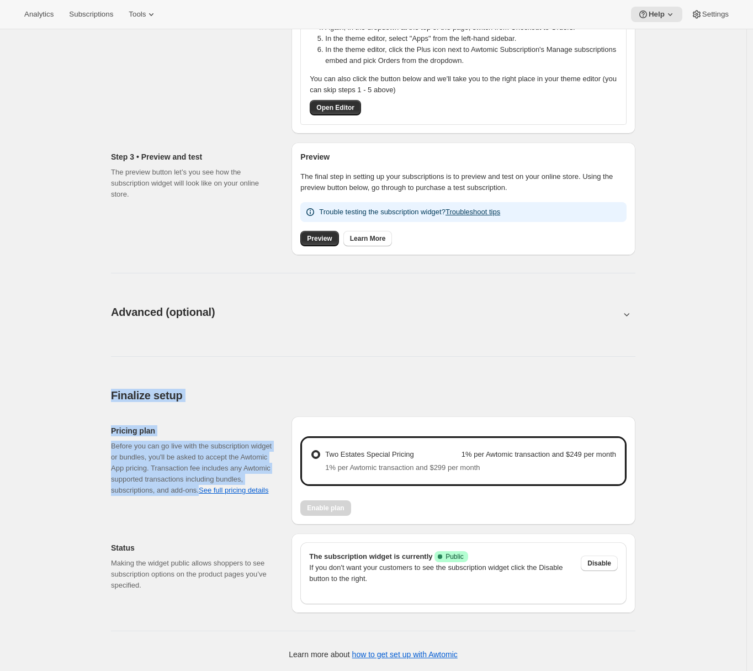
drag, startPoint x: 113, startPoint y: 395, endPoint x: 239, endPoint y: 494, distance: 159.7
click at [239, 494] on div "Finalize setup. This page is ready Finalize setup Pricing plan Before you can g…" at bounding box center [373, 522] width 551 height 297
click at [76, 474] on div "Basic setup. This page is ready Basic setup Step 1 • Create subscription plan S…" at bounding box center [373, 189] width 747 height 964
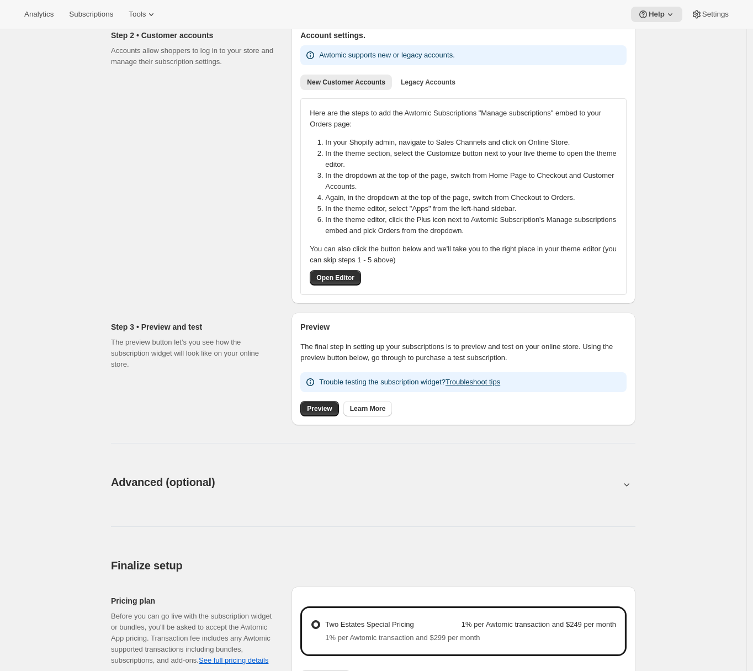
scroll to position [0, 0]
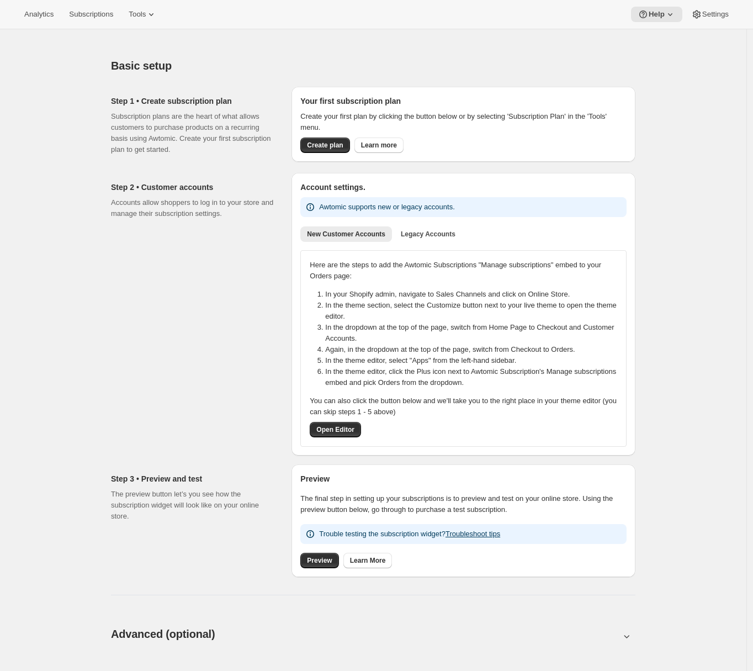
click at [123, 145] on p "Subscription plans are the heart of what allows customers to purchase products …" at bounding box center [192, 133] width 163 height 44
click at [662, 15] on button "Help" at bounding box center [656, 14] width 51 height 15
click at [486, 67] on div "Basic setup" at bounding box center [373, 65] width 525 height 15
click at [662, 13] on icon at bounding box center [670, 14] width 11 height 11
click at [662, 123] on div "Basic setup. This page is ready Basic setup Step 1 • Create subscription plan S…" at bounding box center [373, 511] width 747 height 964
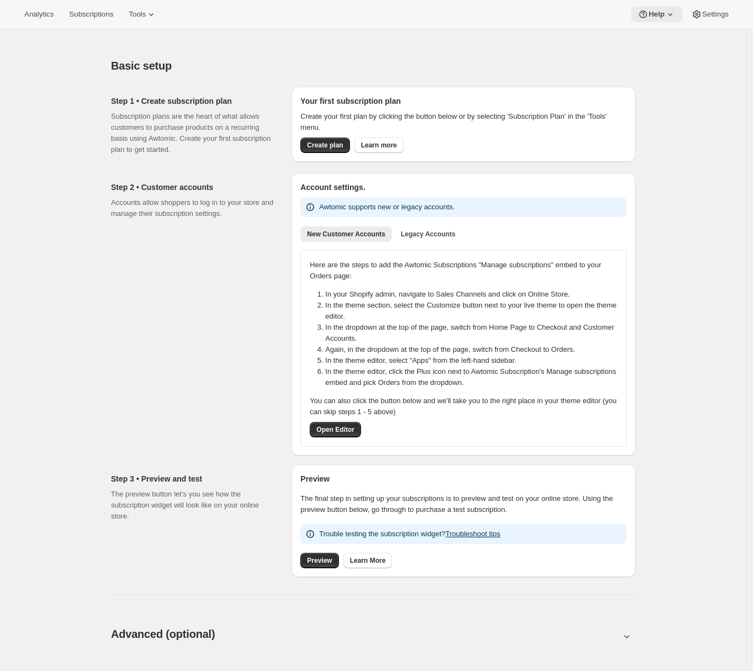
click at [660, 15] on span "Help" at bounding box center [657, 14] width 16 height 9
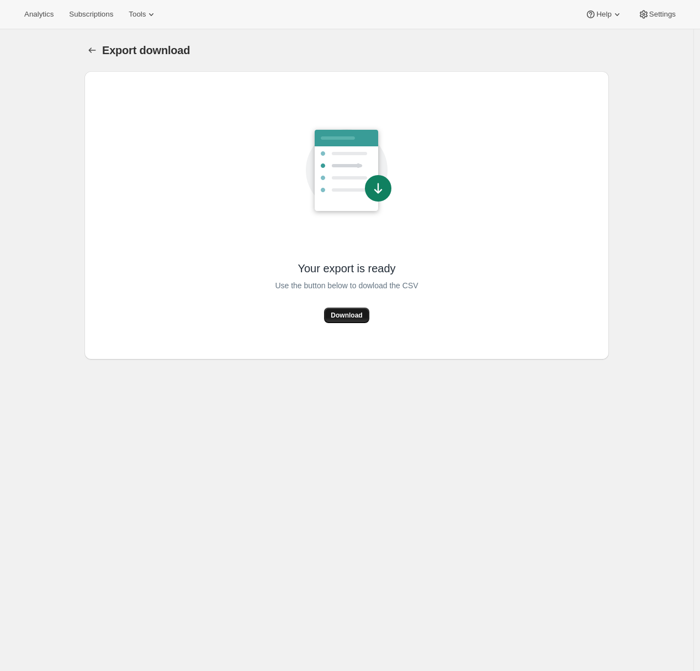
click at [347, 316] on span "Download" at bounding box center [346, 315] width 31 height 9
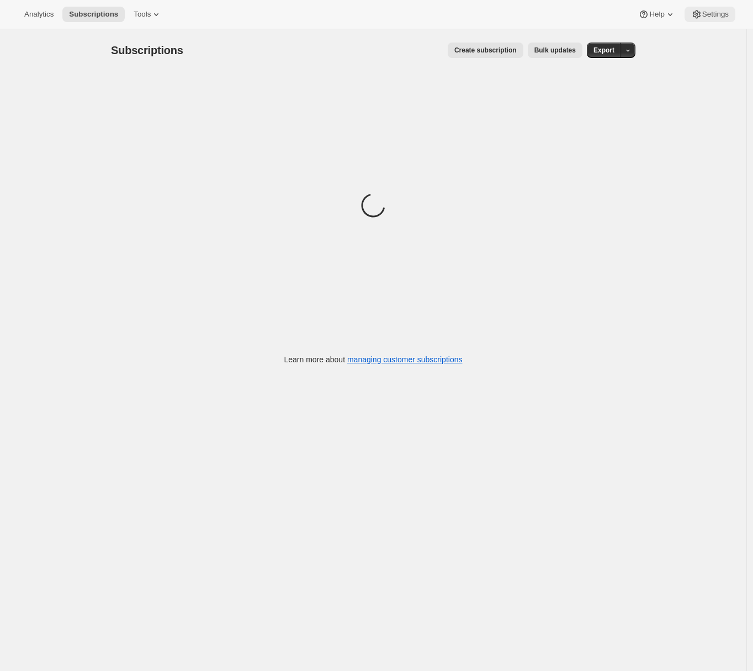
click at [718, 10] on span "Settings" at bounding box center [715, 14] width 27 height 9
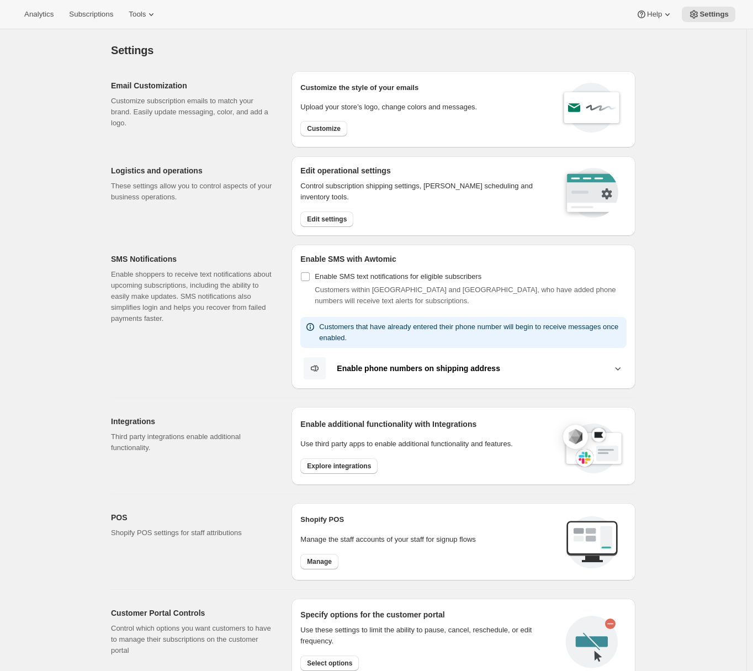
scroll to position [235, 0]
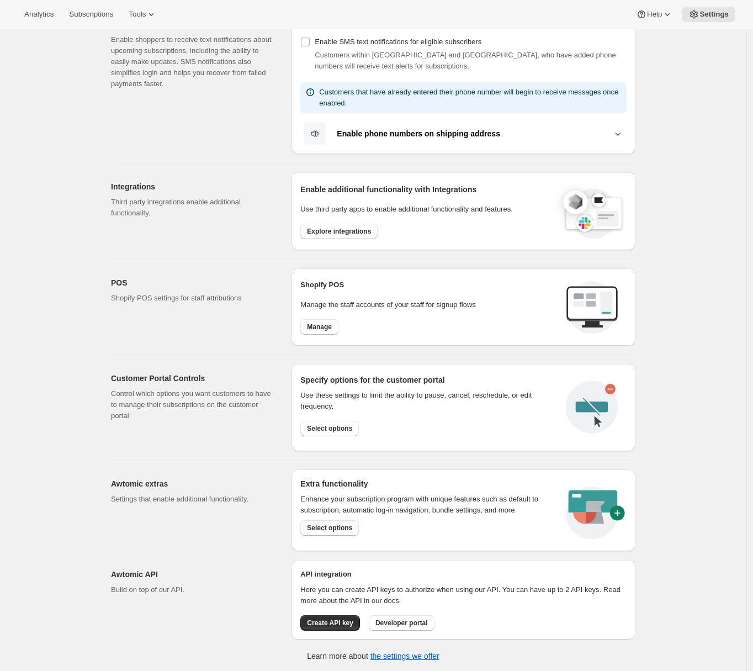
click at [330, 528] on span "Select options" at bounding box center [329, 527] width 45 height 9
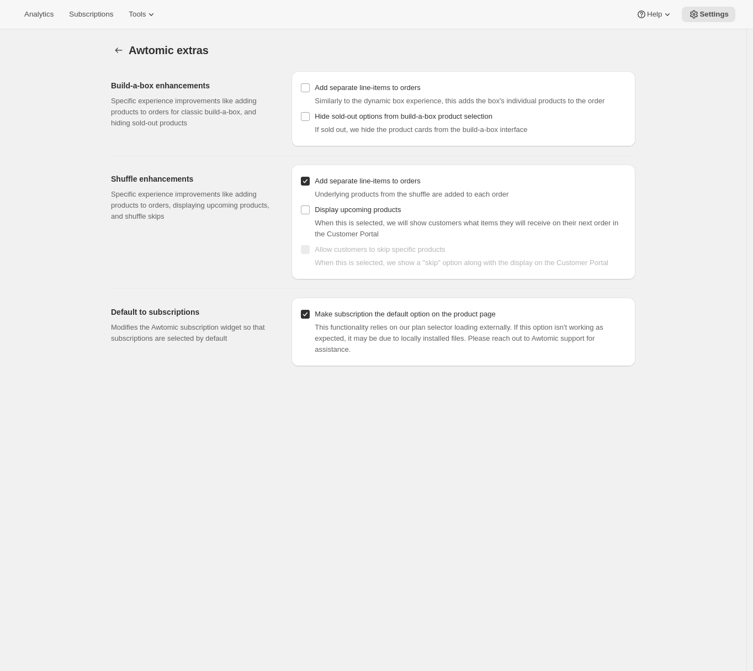
click at [329, 318] on span "Make subscription the default option on the product page" at bounding box center [405, 314] width 181 height 8
click at [310, 319] on input "Make subscription the default option on the product page" at bounding box center [305, 314] width 9 height 9
checkbox input "false"
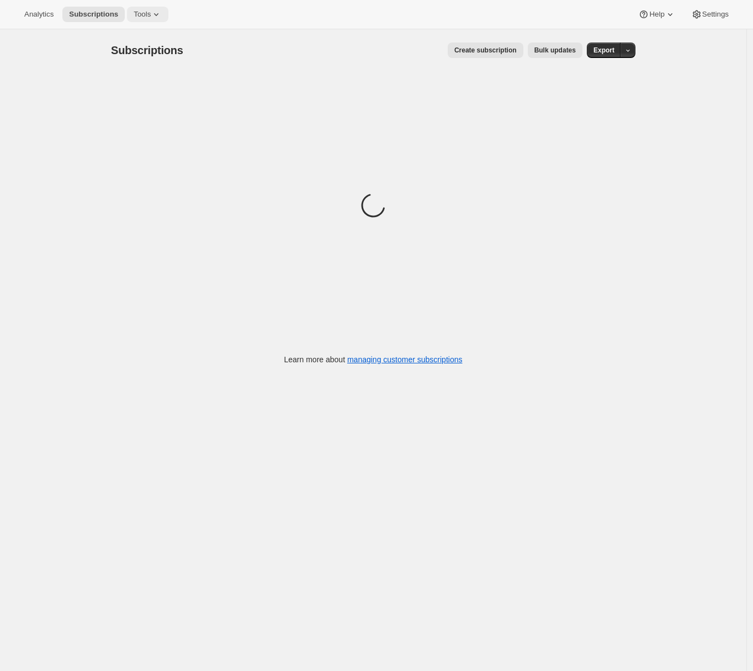
click at [142, 17] on span "Tools" at bounding box center [142, 14] width 17 height 9
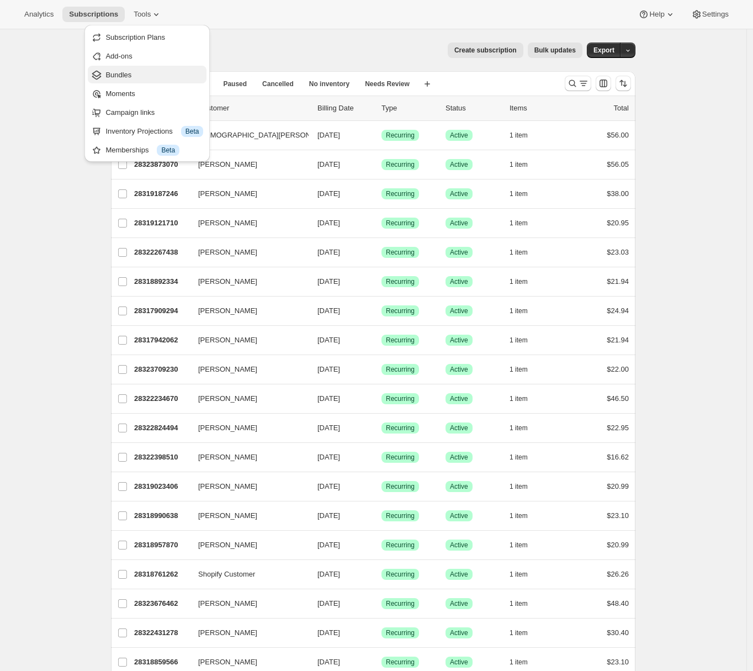
click at [125, 78] on span "Bundles" at bounding box center [118, 75] width 26 height 8
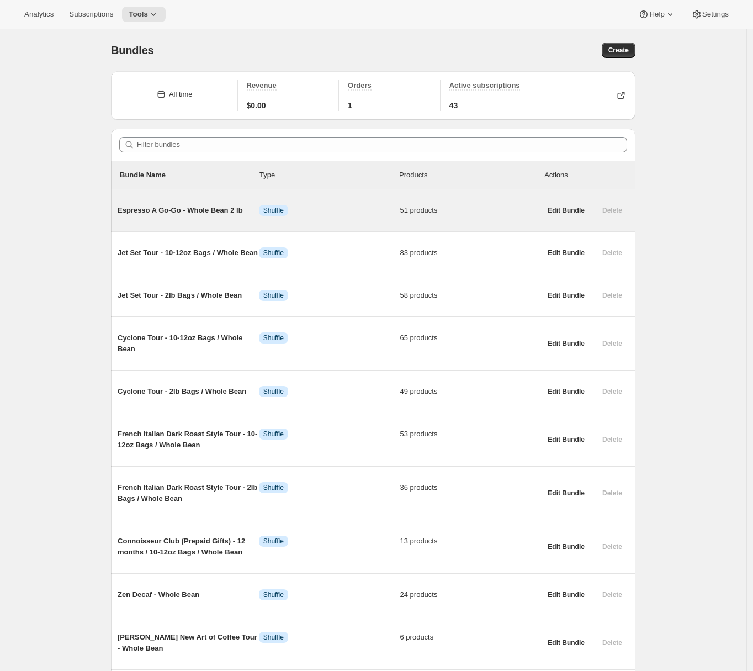
click at [158, 214] on span "Espresso A Go-Go - Whole Bean 2 lb" at bounding box center [188, 210] width 141 height 11
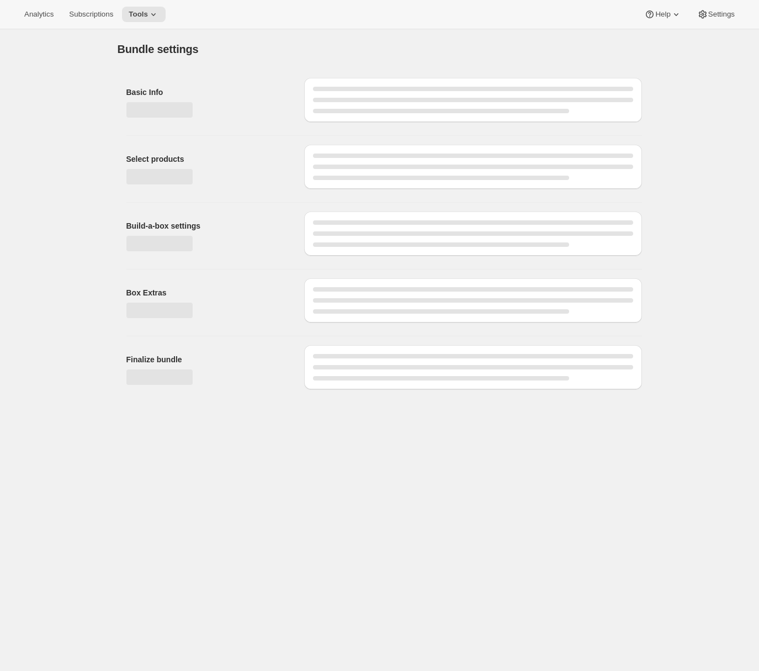
type input "Espresso A Go-Go - Whole Bean 2 lb"
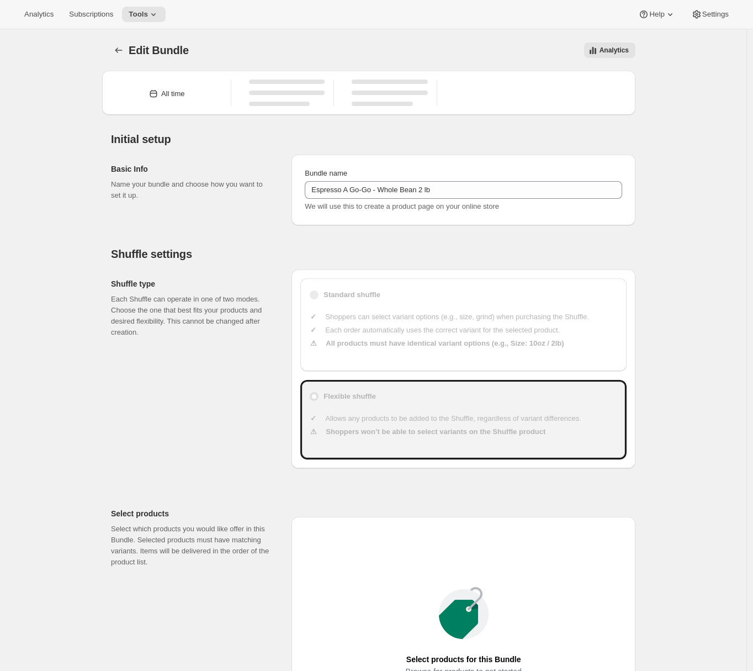
type input "30"
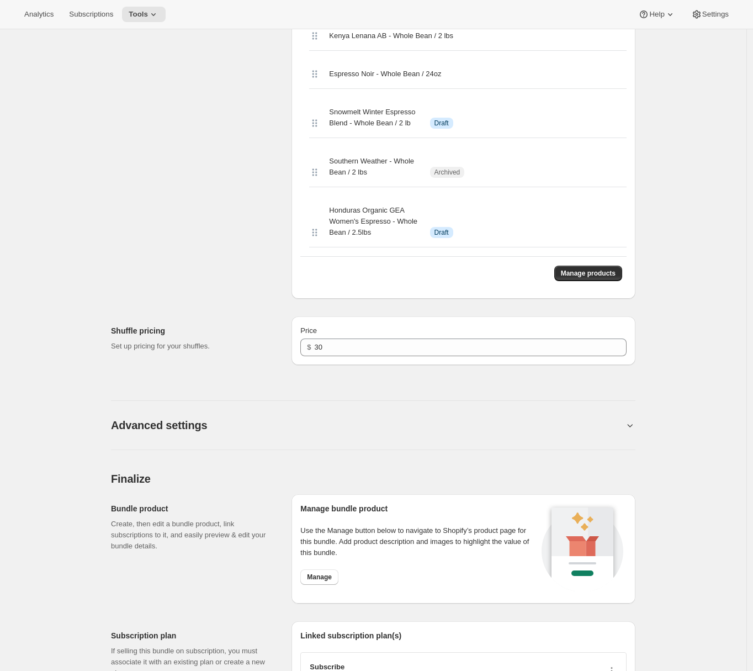
scroll to position [2724, 0]
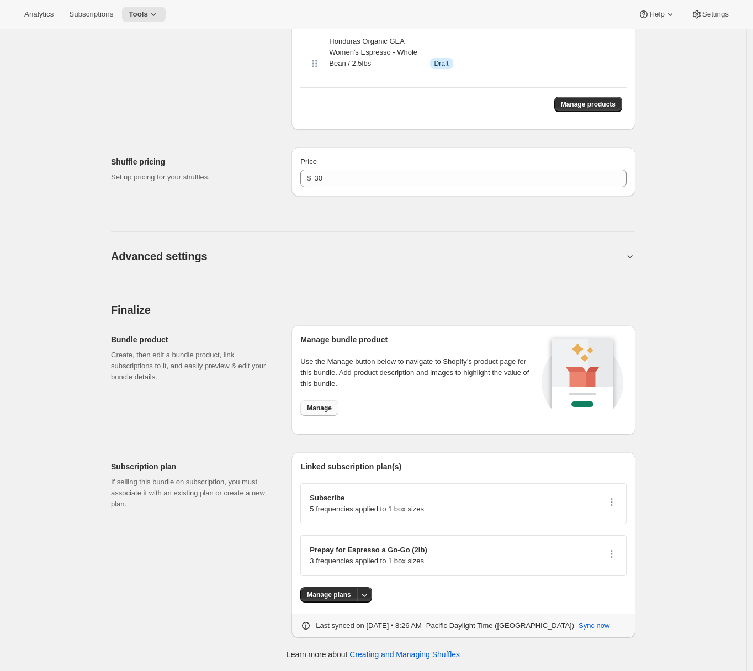
click at [322, 409] on span "Manage" at bounding box center [319, 408] width 25 height 9
